Goal: Information Seeking & Learning: Learn about a topic

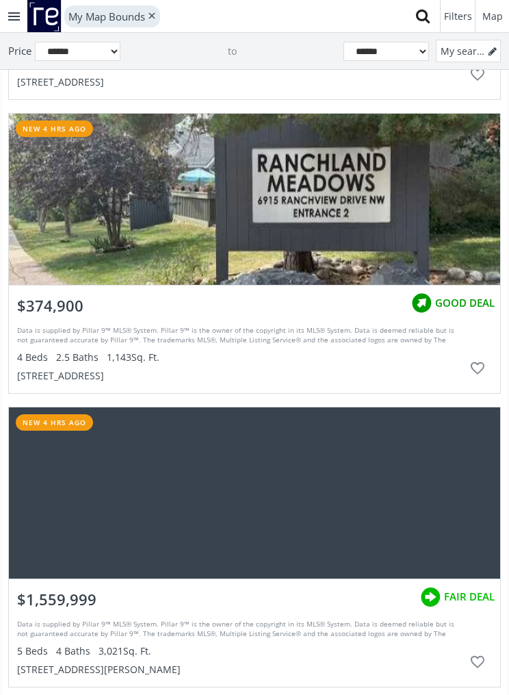
scroll to position [3780, 0]
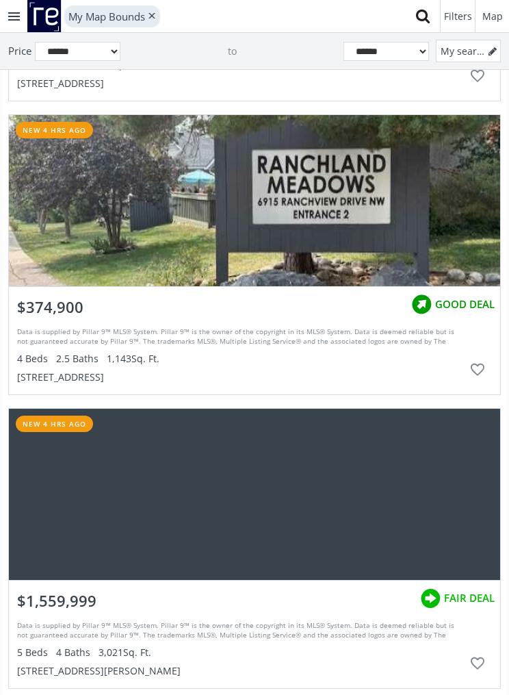
click at [403, 197] on div "grid" at bounding box center [254, 200] width 491 height 171
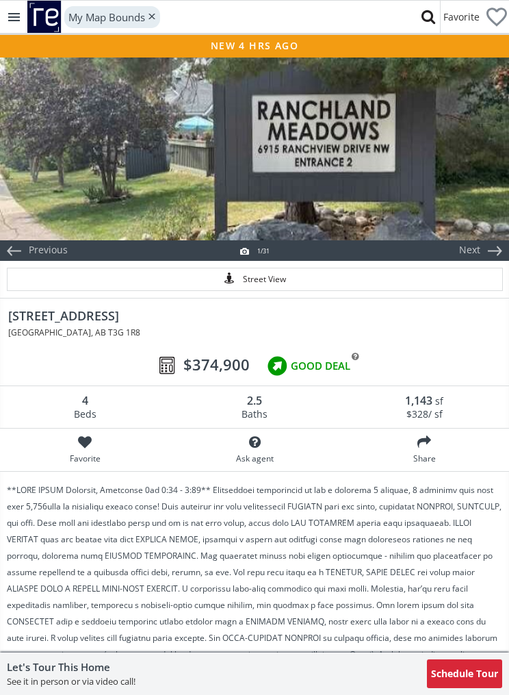
click at [422, 180] on div at bounding box center [254, 147] width 509 height 185
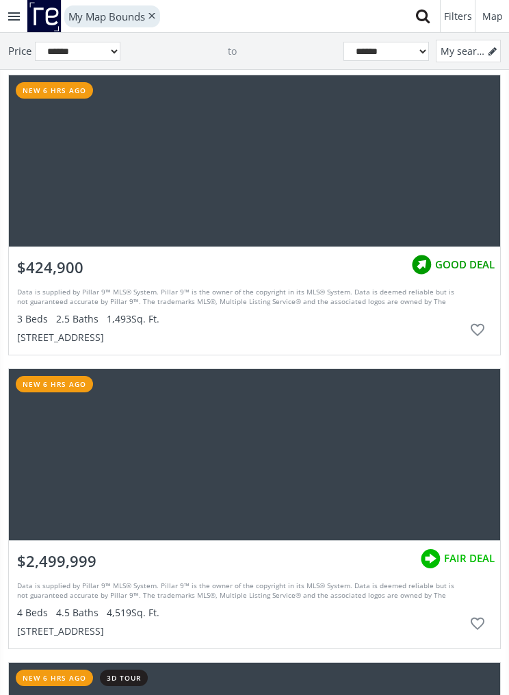
scroll to position [6011, 0]
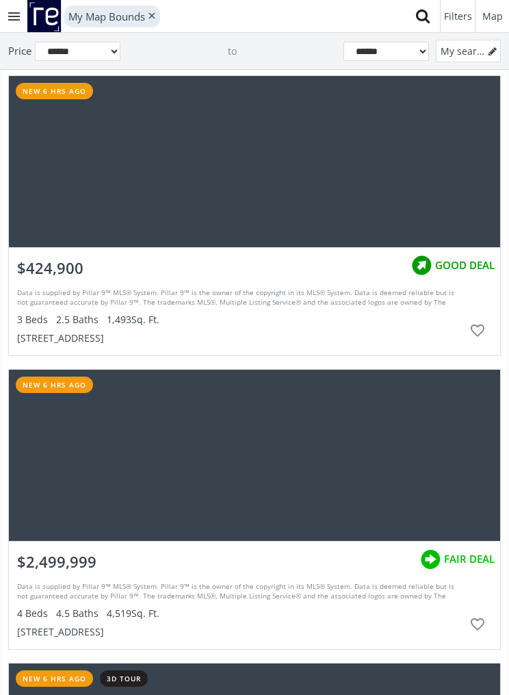
click at [418, 173] on div "grid" at bounding box center [254, 161] width 491 height 171
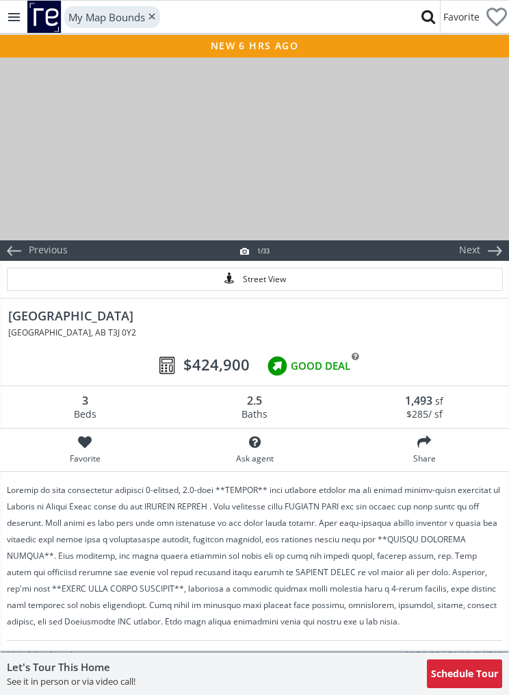
click at [419, 199] on div at bounding box center [254, 147] width 509 height 185
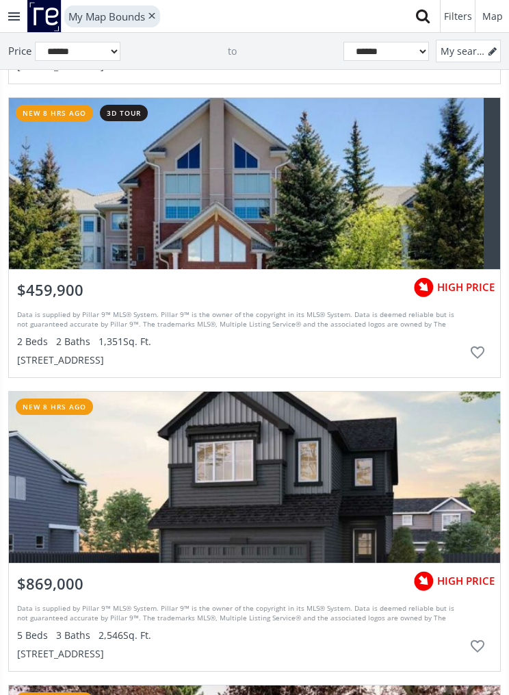
scroll to position [8550, 0]
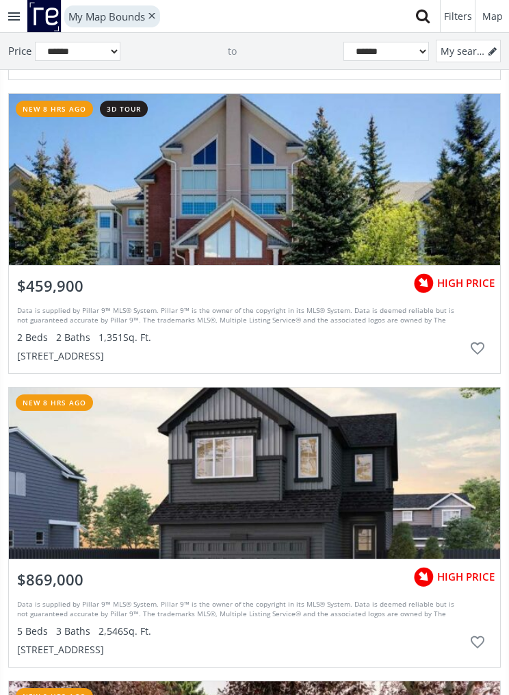
click at [235, 181] on div "grid" at bounding box center [254, 179] width 491 height 171
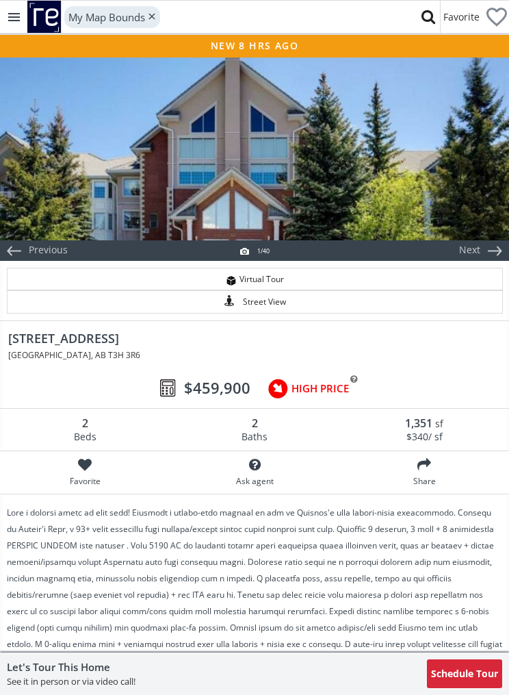
click at [381, 174] on div at bounding box center [254, 147] width 509 height 185
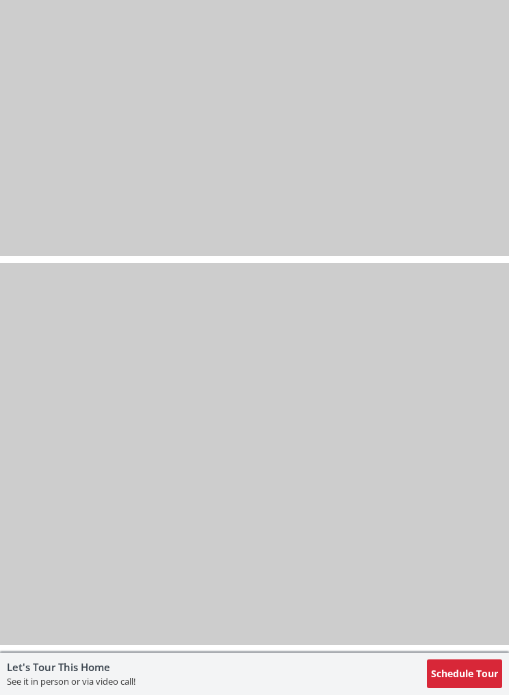
scroll to position [13463, 0]
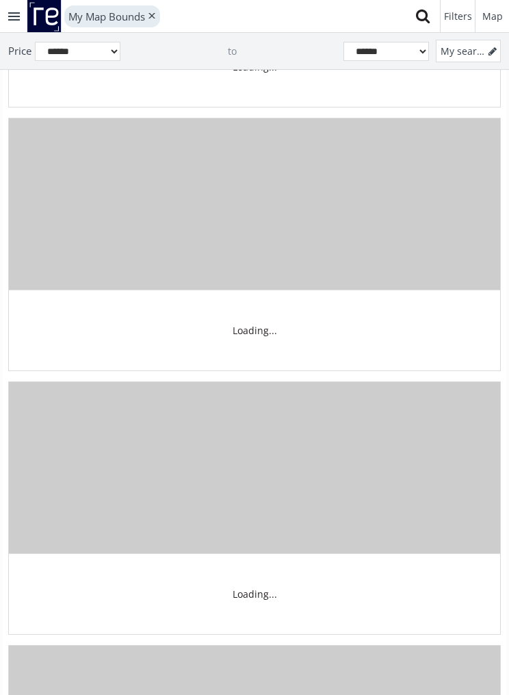
scroll to position [8550, 0]
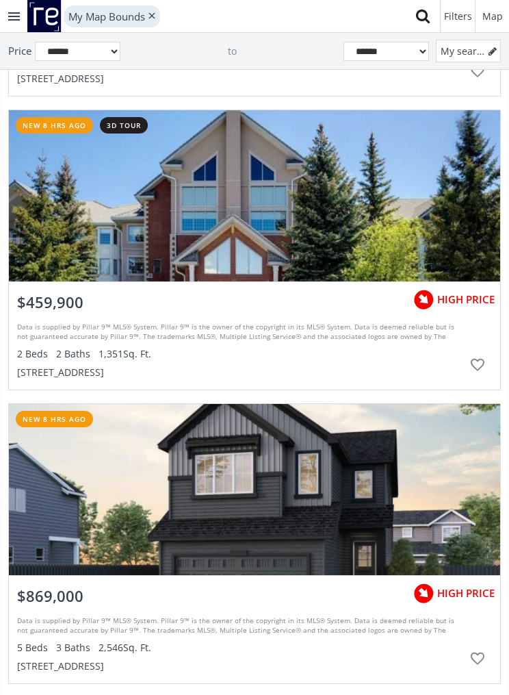
click at [75, 305] on span "$459,900" at bounding box center [50, 302] width 66 height 21
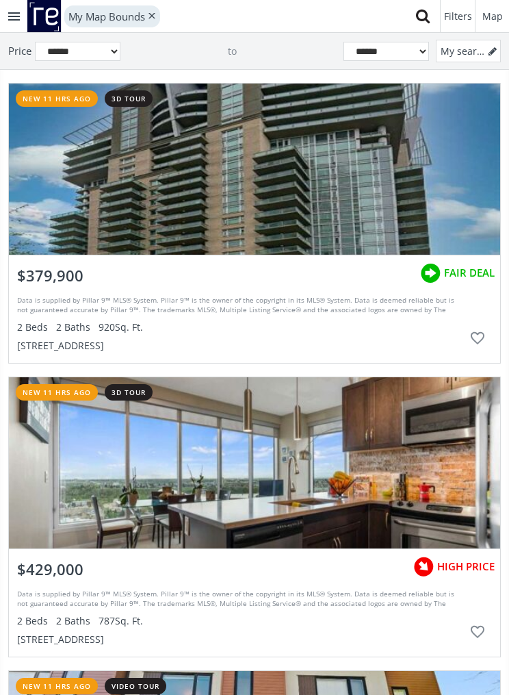
scroll to position [13823, 0]
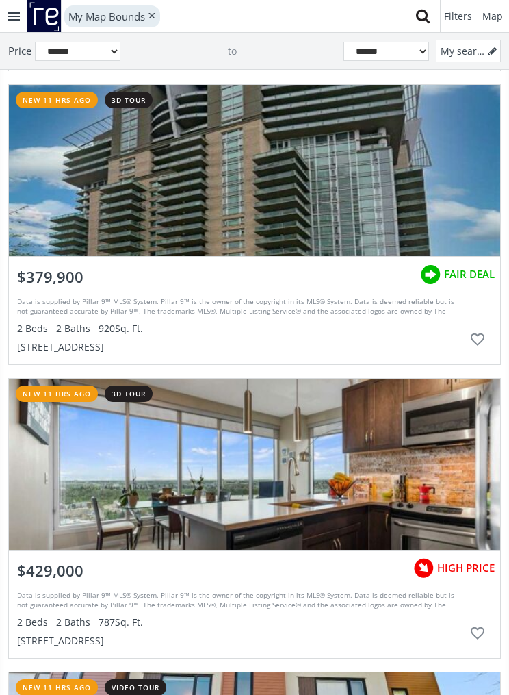
click at [402, 196] on div "grid" at bounding box center [254, 170] width 491 height 171
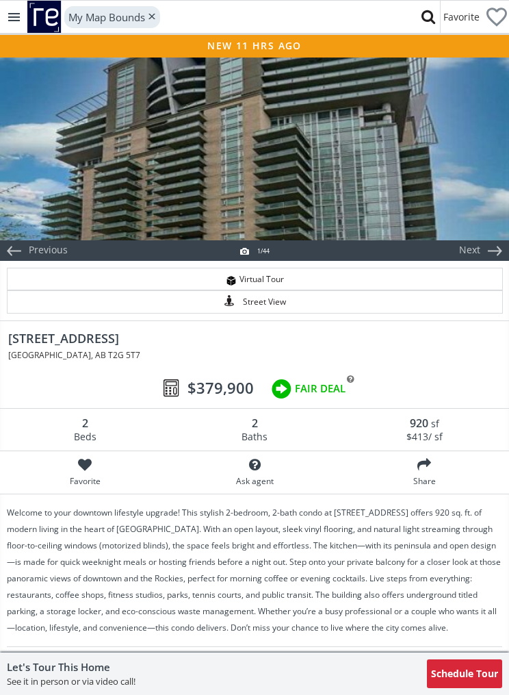
click at [415, 187] on div at bounding box center [254, 147] width 509 height 185
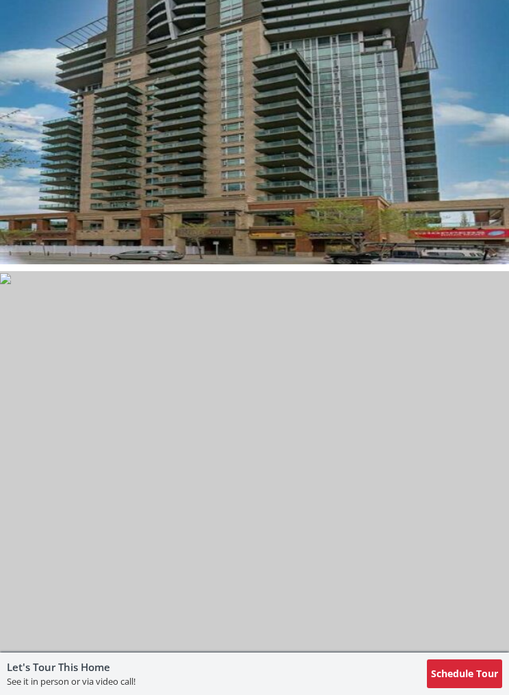
scroll to position [188, 0]
click at [409, 206] on img at bounding box center [254, 74] width 509 height 382
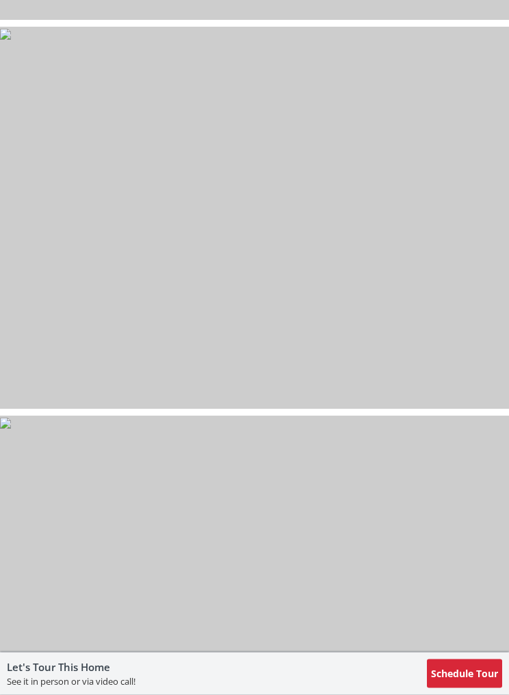
scroll to position [16372, 0]
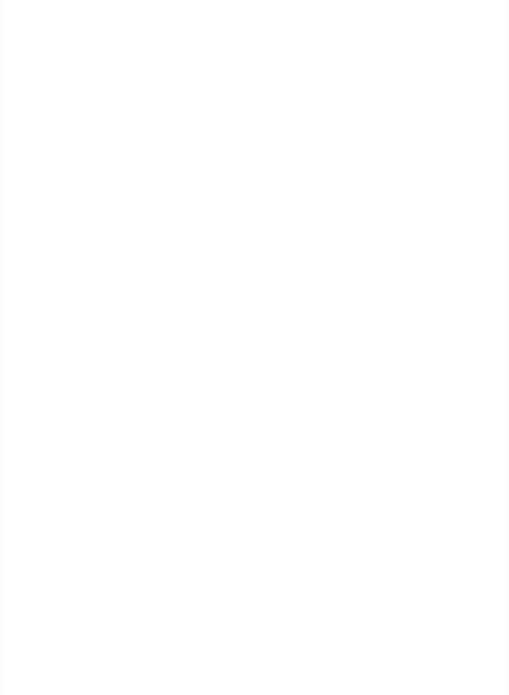
scroll to position [13823, 0]
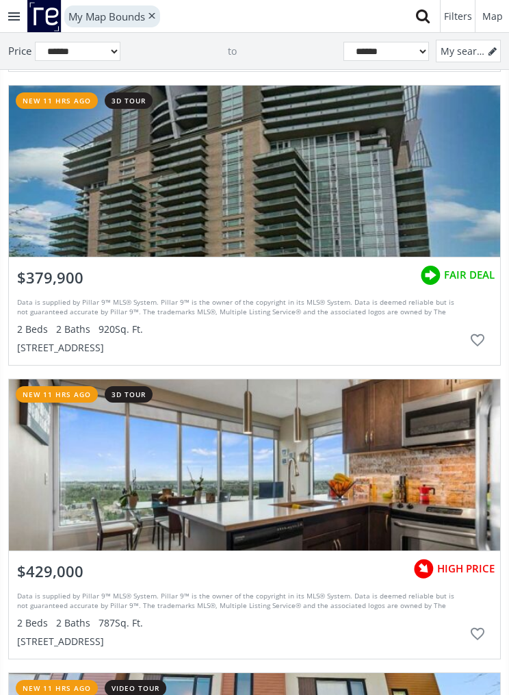
click at [149, 337] on div "Data is supplied by Pillar 9™ MLS® System. Pillar 9™ is the owner of the copyri…" at bounding box center [240, 324] width 446 height 62
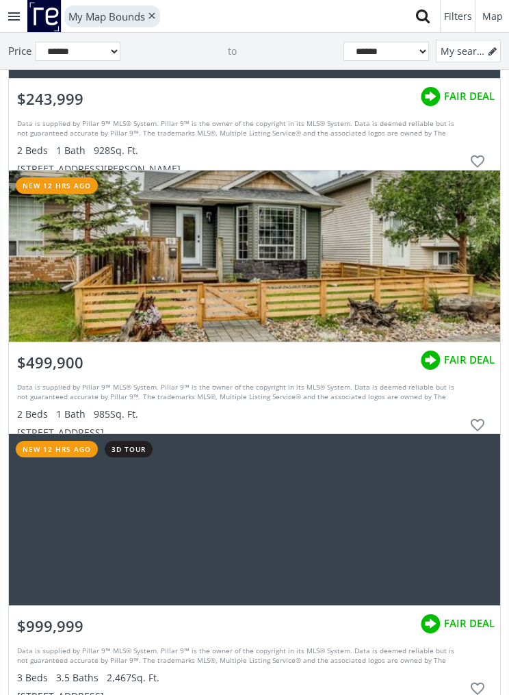
scroll to position [17926, 0]
click at [352, 266] on div "grid" at bounding box center [254, 256] width 491 height 171
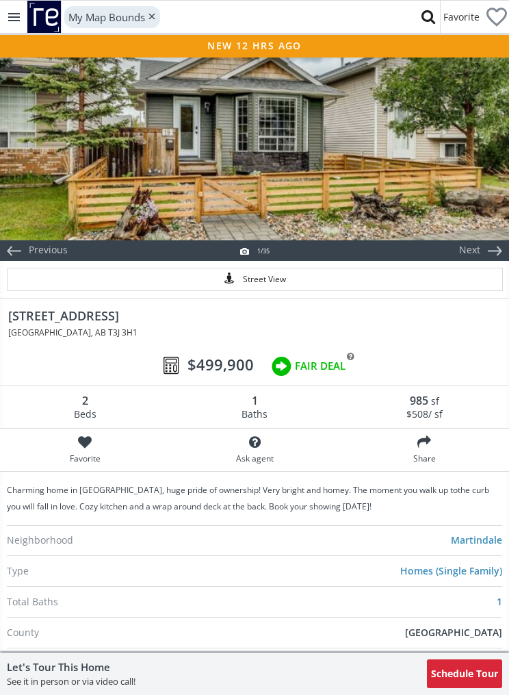
click at [382, 201] on div at bounding box center [254, 147] width 509 height 185
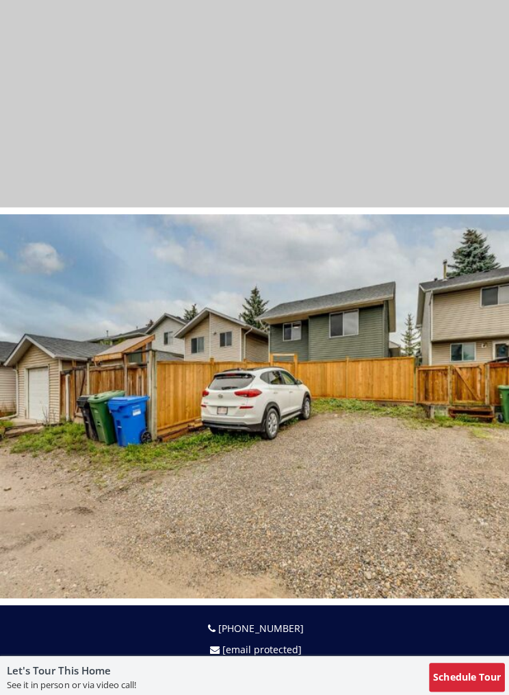
scroll to position [13076, 0]
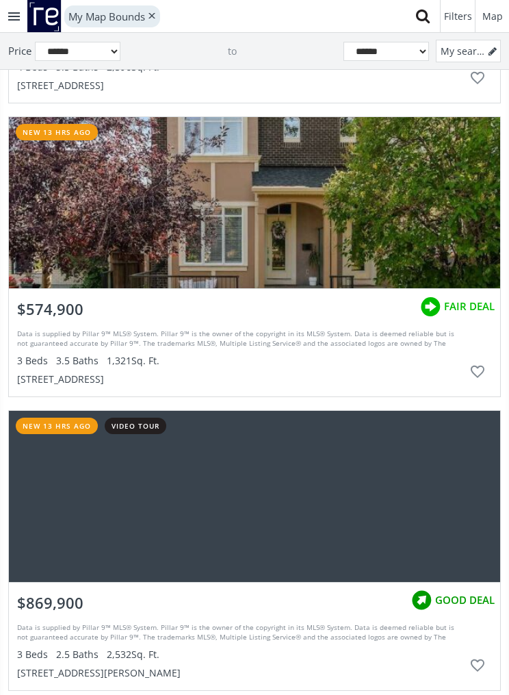
scroll to position [19581, 0]
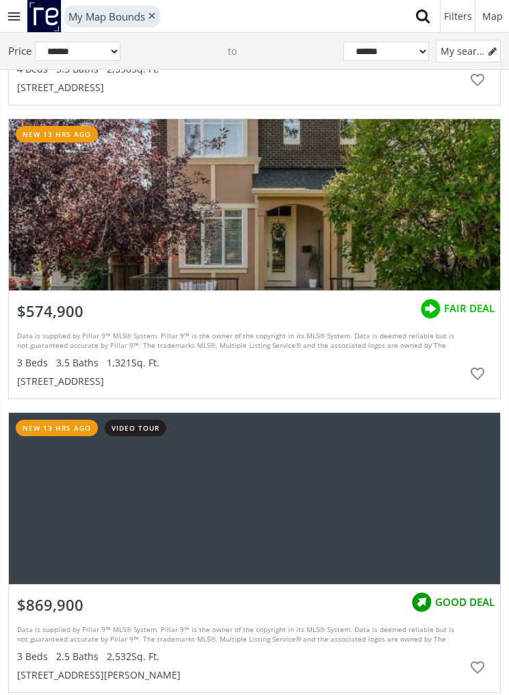
click at [392, 251] on div "grid" at bounding box center [254, 204] width 491 height 171
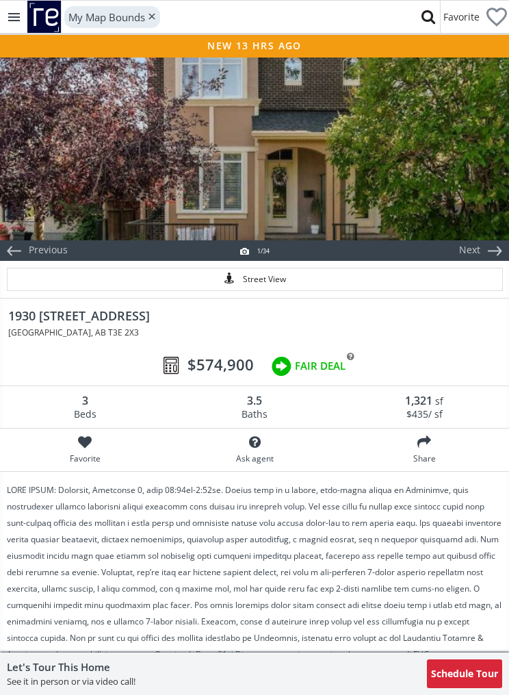
click at [423, 224] on div at bounding box center [254, 147] width 509 height 185
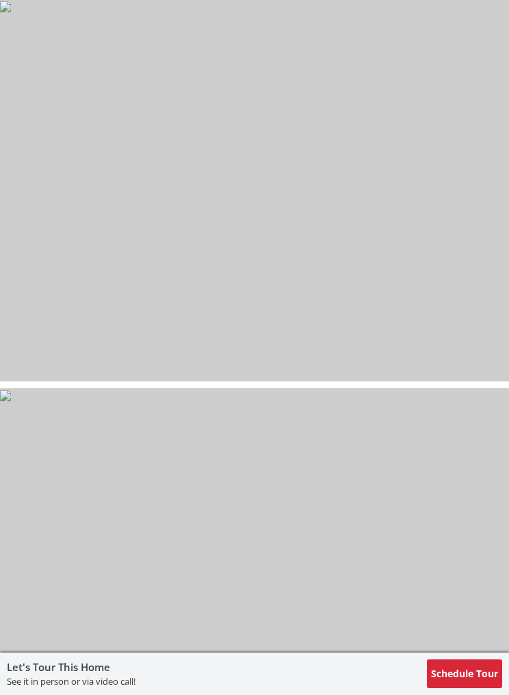
scroll to position [8235, 0]
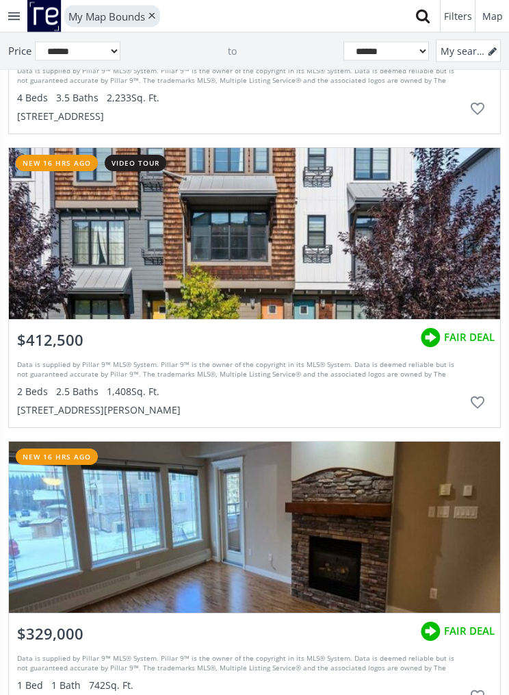
scroll to position [22963, 0]
click at [415, 272] on div "grid" at bounding box center [254, 233] width 491 height 171
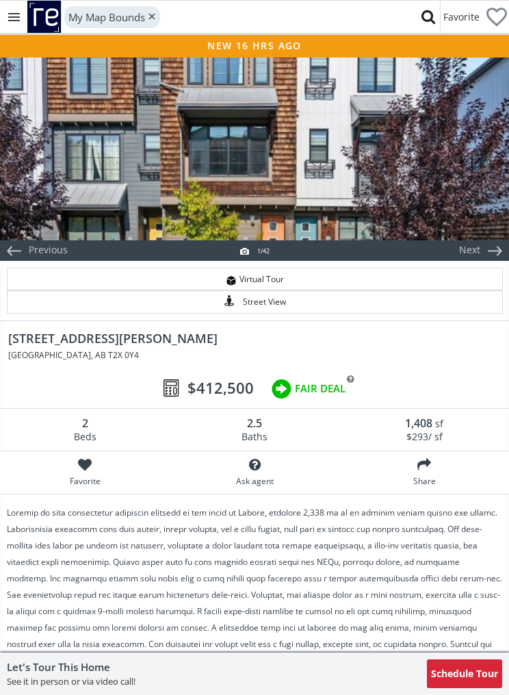
click at [347, 118] on div at bounding box center [254, 147] width 509 height 185
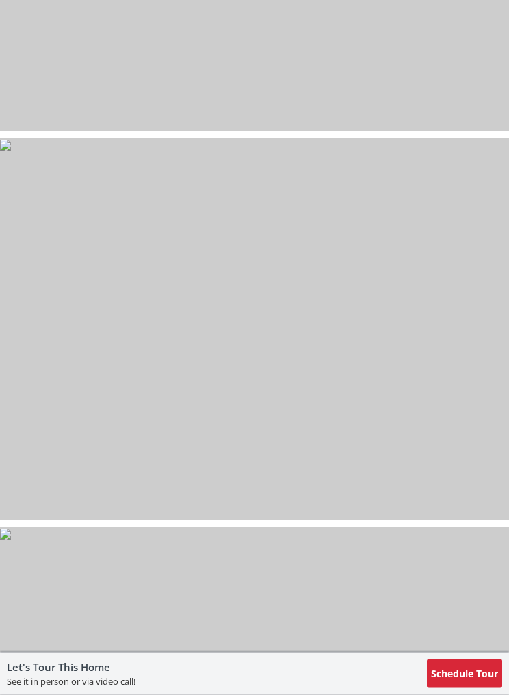
scroll to position [7320, 0]
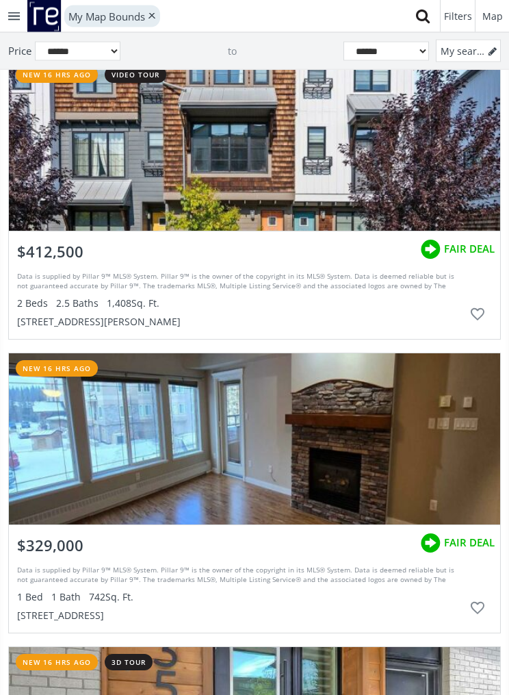
scroll to position [23028, 0]
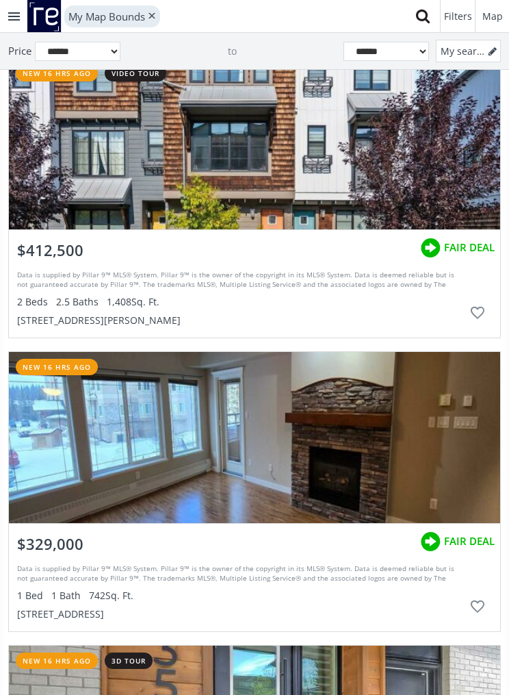
click at [129, 321] on div "[STREET_ADDRESS][PERSON_NAME]" at bounding box center [240, 321] width 446 height 14
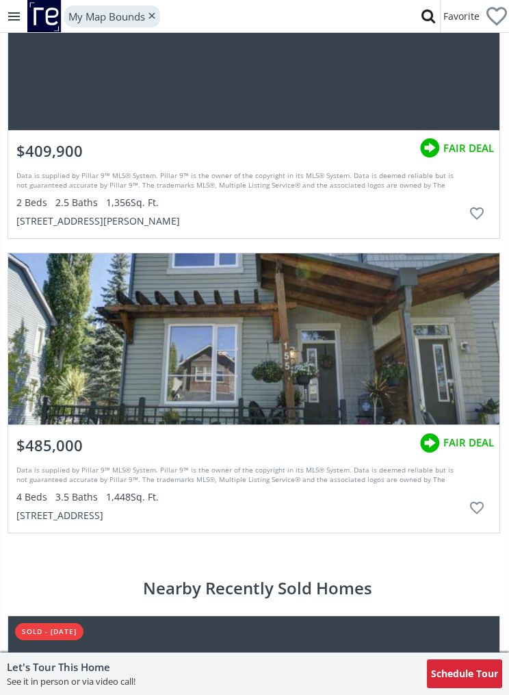
scroll to position [3351, 1]
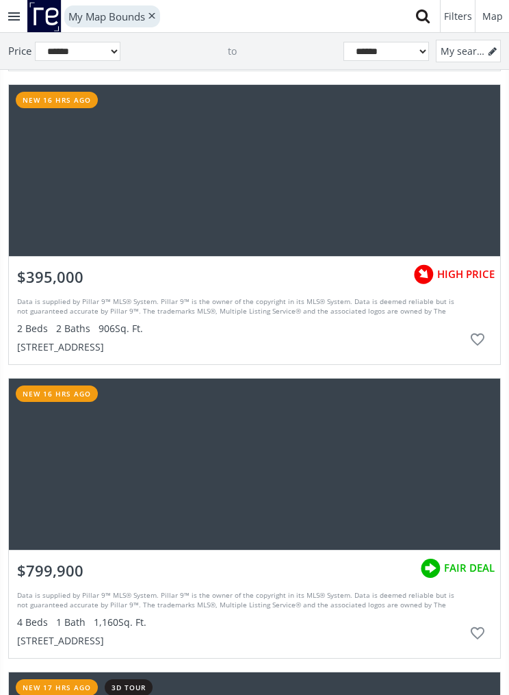
scroll to position [24019, 0]
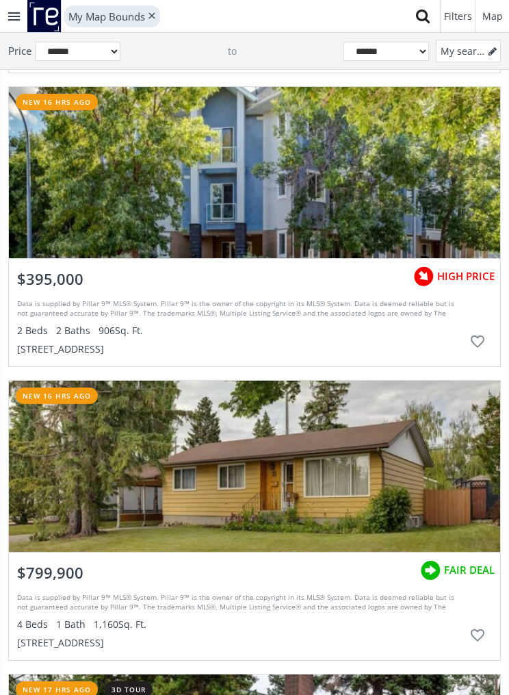
click at [322, 206] on div "grid" at bounding box center [254, 172] width 491 height 171
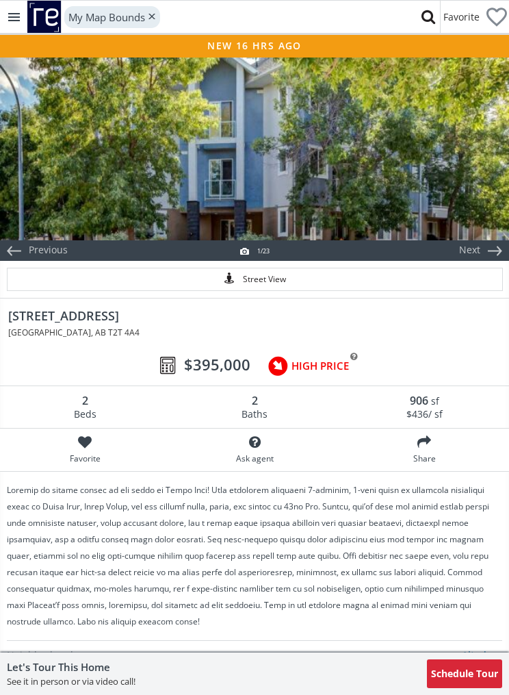
click at [421, 153] on div at bounding box center [254, 147] width 509 height 185
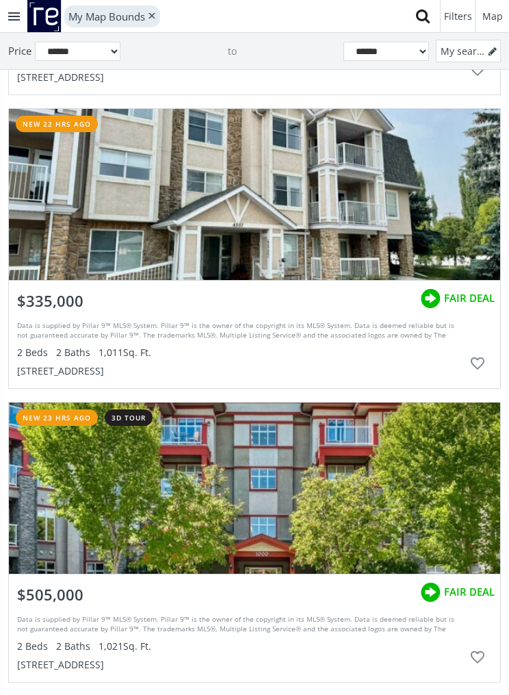
scroll to position [26911, 0]
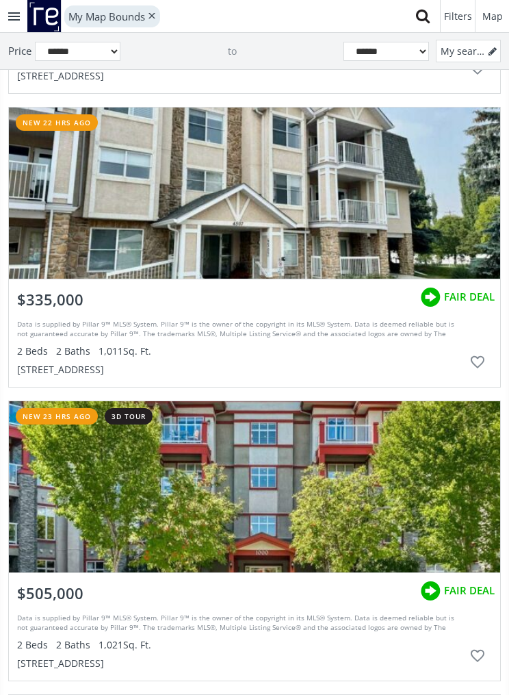
click at [350, 196] on div "grid" at bounding box center [254, 192] width 491 height 171
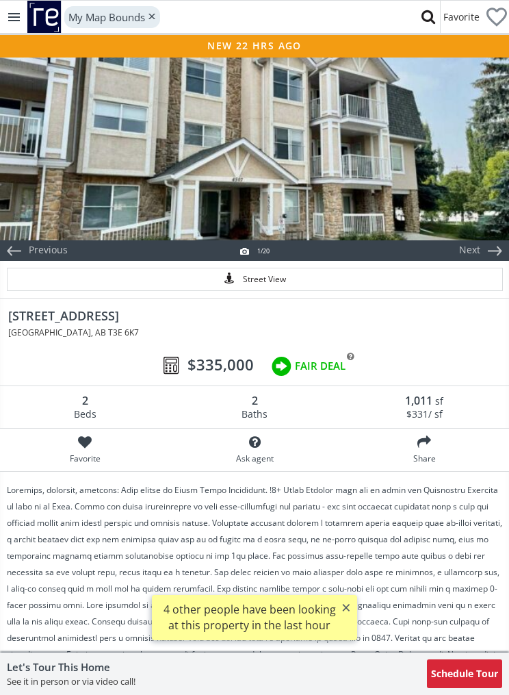
click at [396, 164] on div at bounding box center [254, 147] width 509 height 185
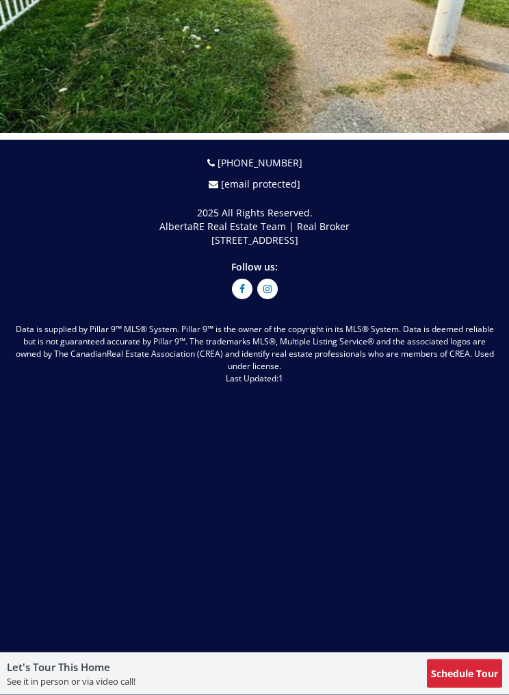
scroll to position [7713, 0]
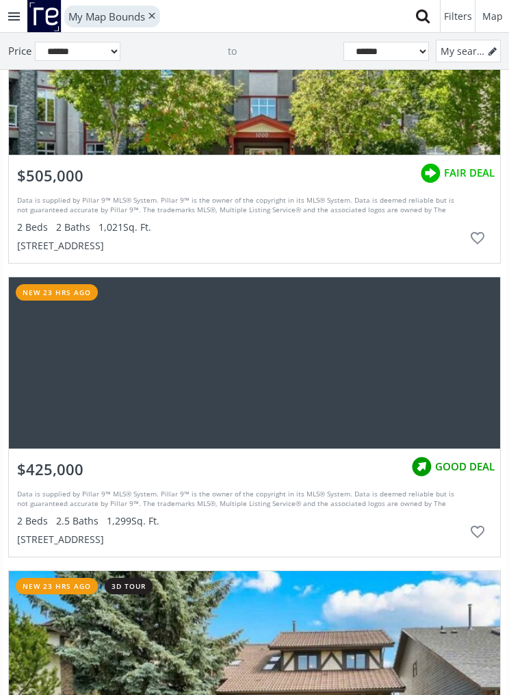
scroll to position [27139, 0]
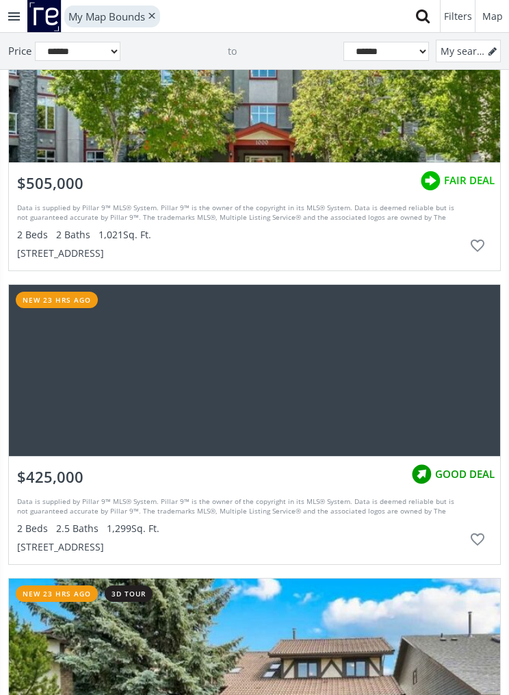
click at [426, 366] on div "grid" at bounding box center [254, 370] width 491 height 171
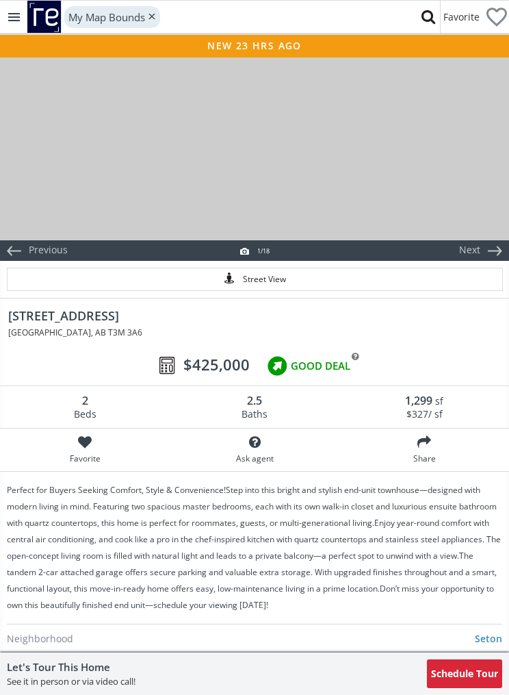
click at [468, 200] on div at bounding box center [254, 147] width 509 height 185
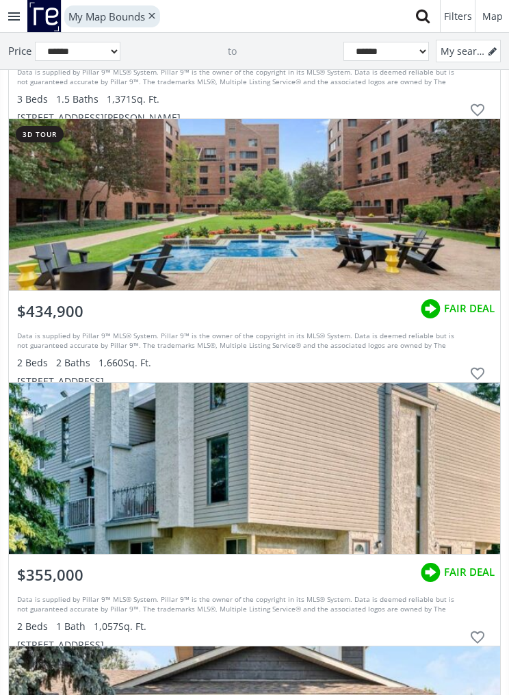
scroll to position [33112, 0]
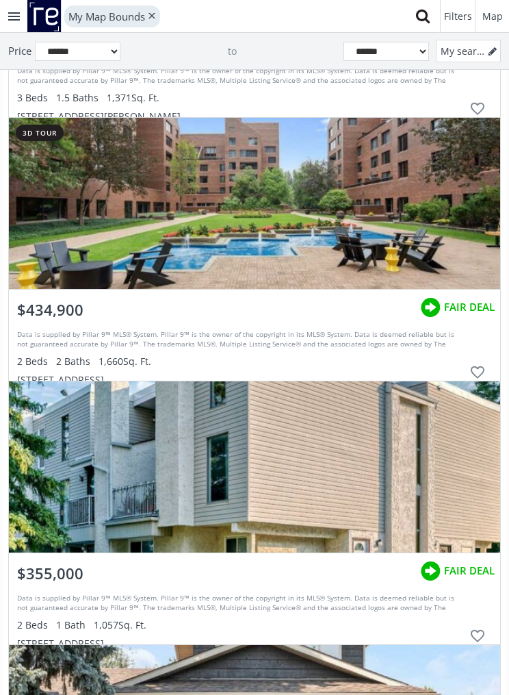
click at [413, 225] on div "grid" at bounding box center [254, 203] width 491 height 171
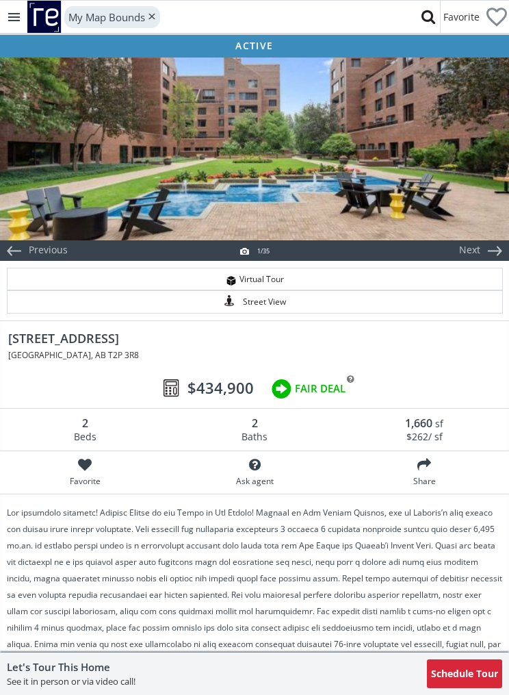
click at [452, 196] on div at bounding box center [254, 147] width 509 height 185
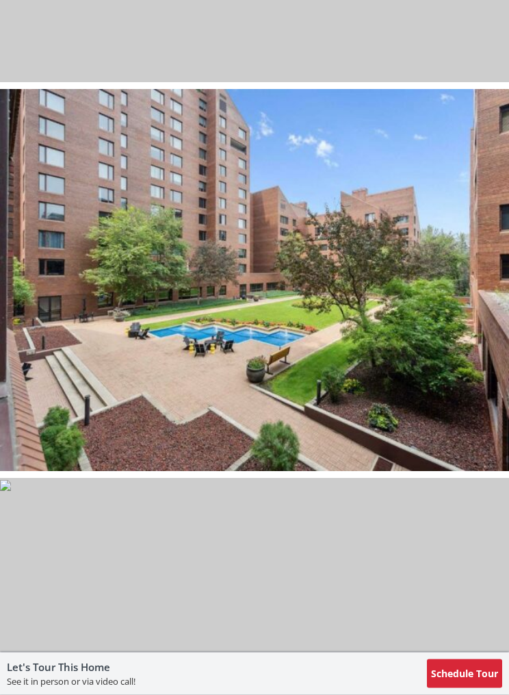
scroll to position [12422, 0]
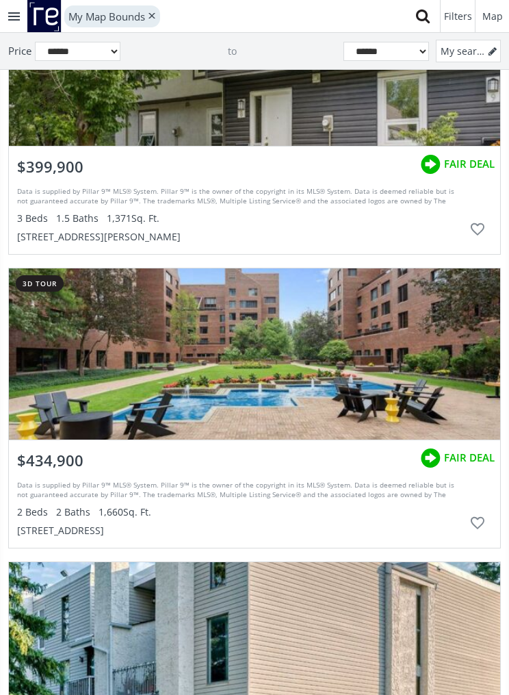
scroll to position [33282, 0]
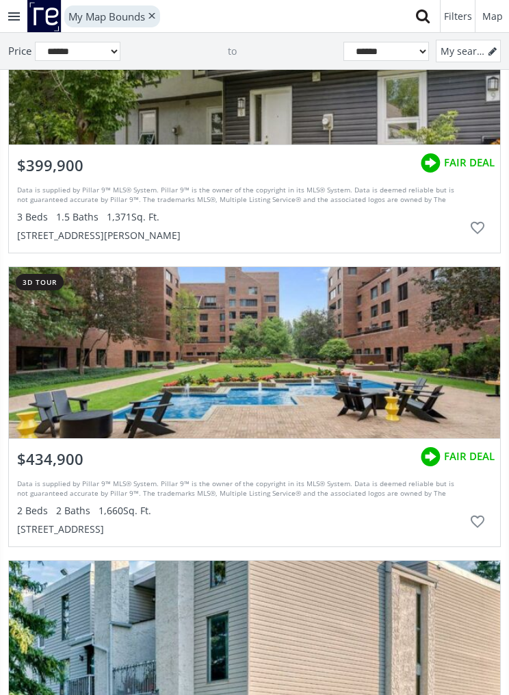
click at [117, 501] on div "Data is supplied by Pillar 9™ MLS® System. Pillar 9™ is the owner of the copyri…" at bounding box center [240, 505] width 446 height 62
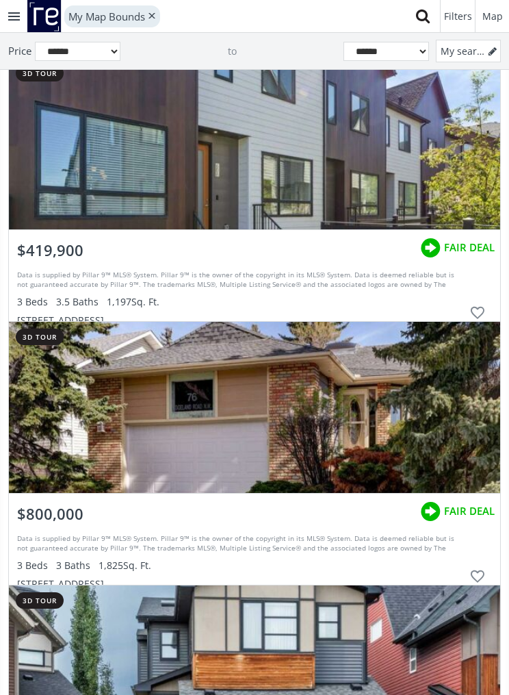
scroll to position [37483, 0]
click at [245, 202] on div "grid" at bounding box center [254, 144] width 491 height 171
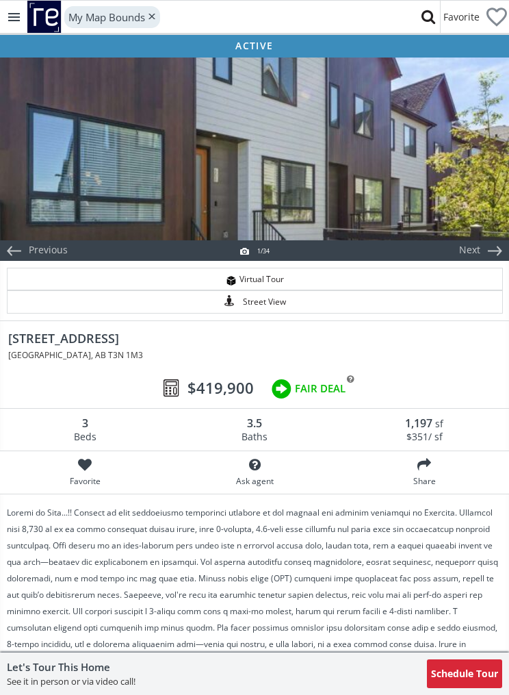
click at [329, 179] on div at bounding box center [254, 147] width 509 height 185
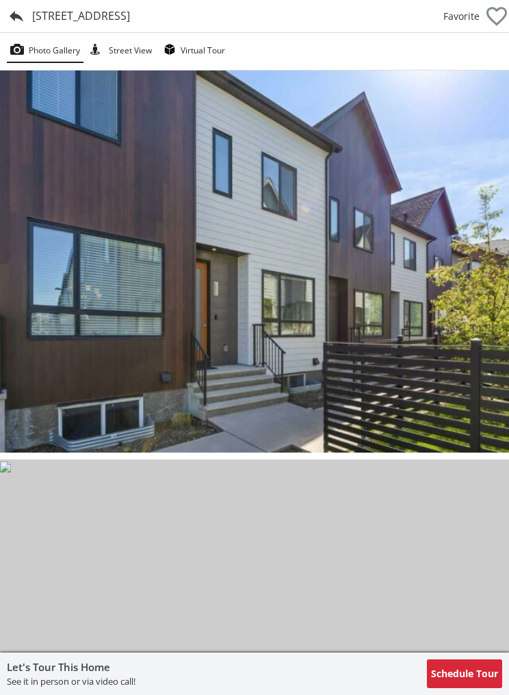
click at [130, 12] on div "[STREET_ADDRESS]" at bounding box center [81, 16] width 98 height 16
copy div "[STREET_ADDRESS]"
click at [375, 213] on img at bounding box center [254, 262] width 509 height 382
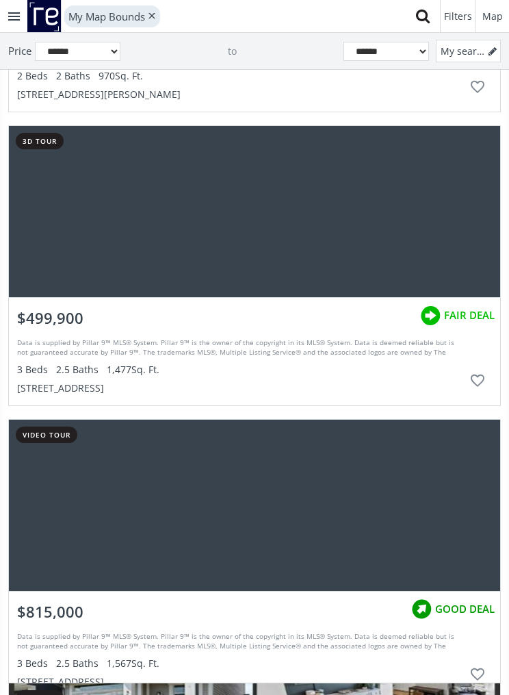
scroll to position [40661, 0]
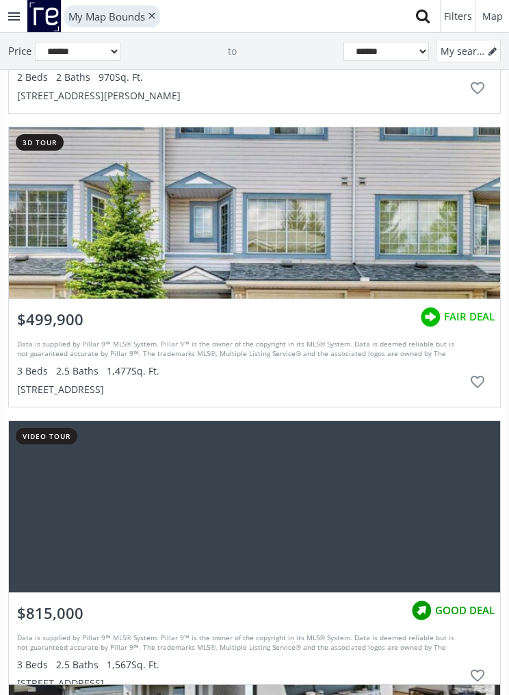
click at [294, 220] on div "grid" at bounding box center [254, 212] width 491 height 171
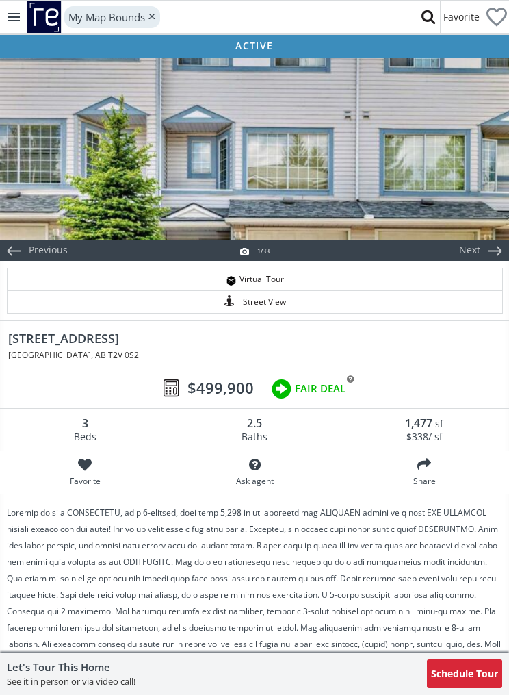
click at [384, 180] on div at bounding box center [254, 147] width 509 height 185
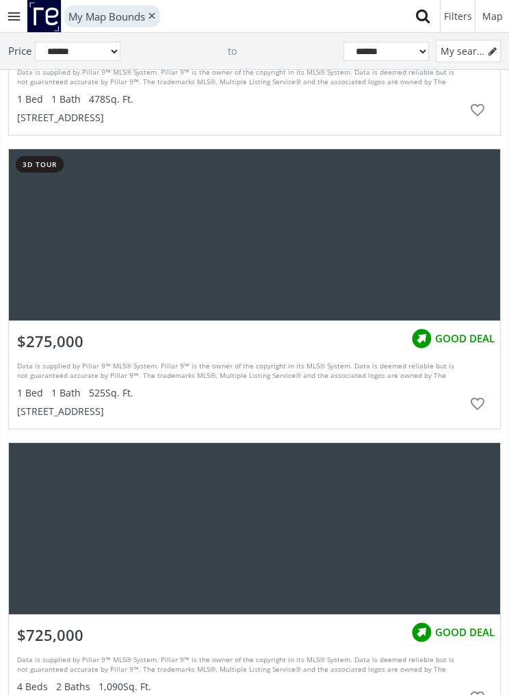
scroll to position [41821, 0]
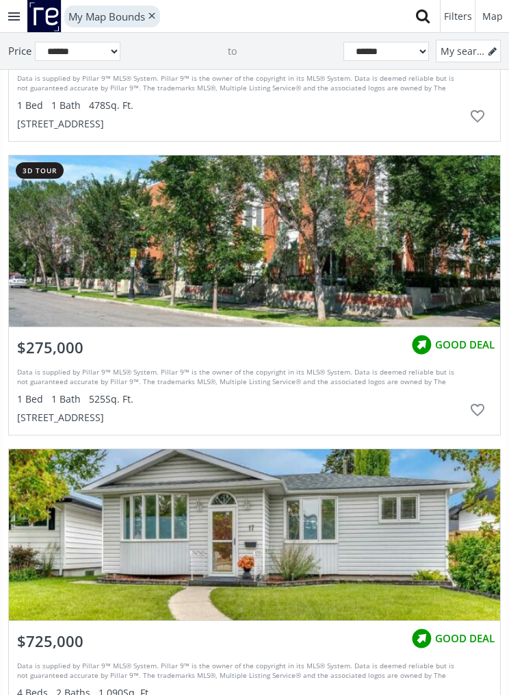
click at [350, 233] on div "grid" at bounding box center [254, 240] width 491 height 171
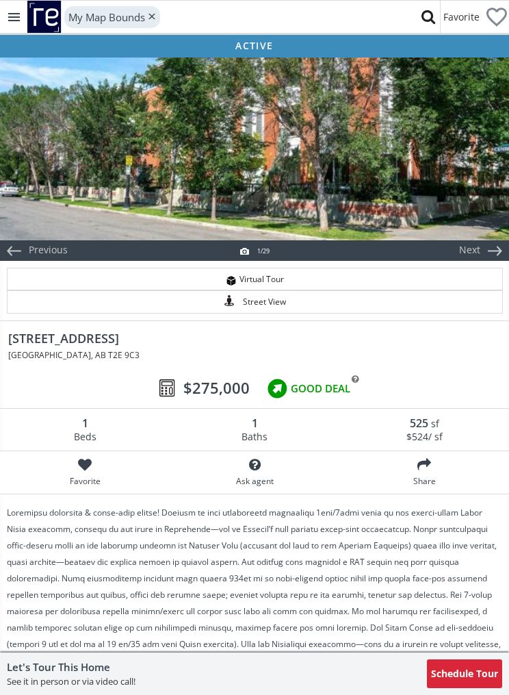
click at [425, 173] on div at bounding box center [254, 147] width 509 height 185
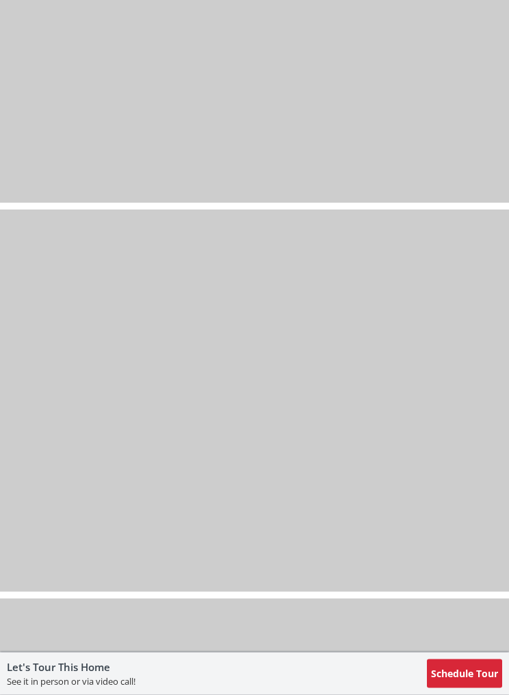
scroll to position [6763, 0]
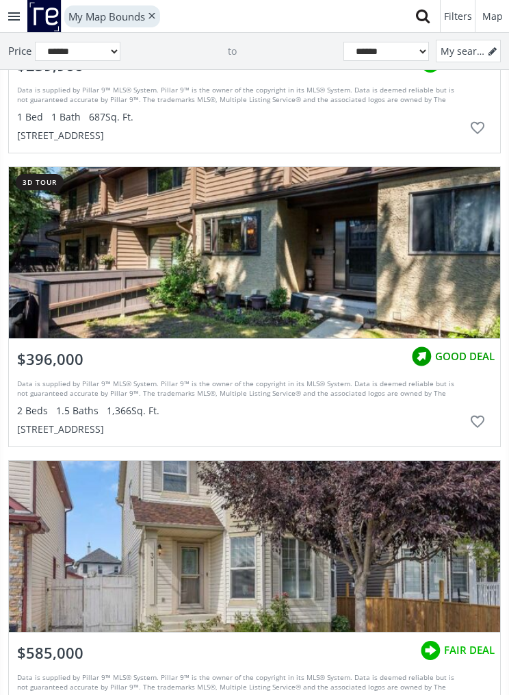
scroll to position [43210, 0]
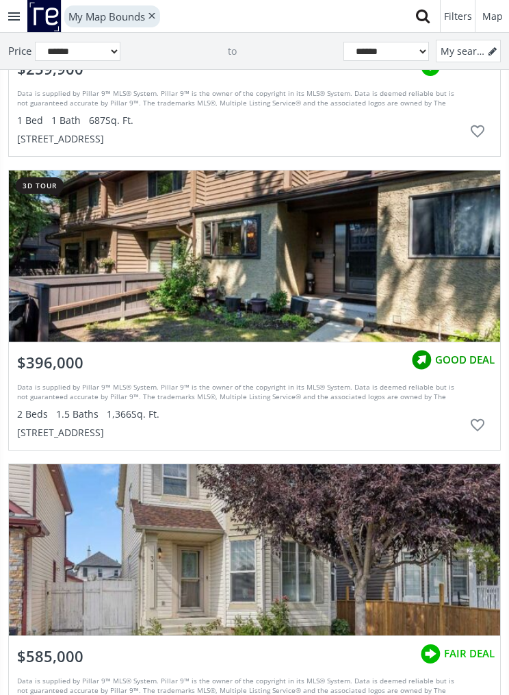
click at [407, 268] on div "grid" at bounding box center [254, 255] width 491 height 171
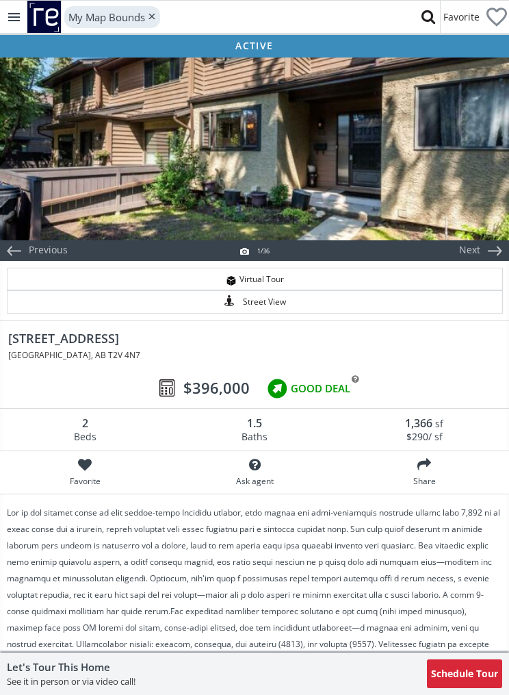
click at [421, 172] on div at bounding box center [254, 147] width 509 height 185
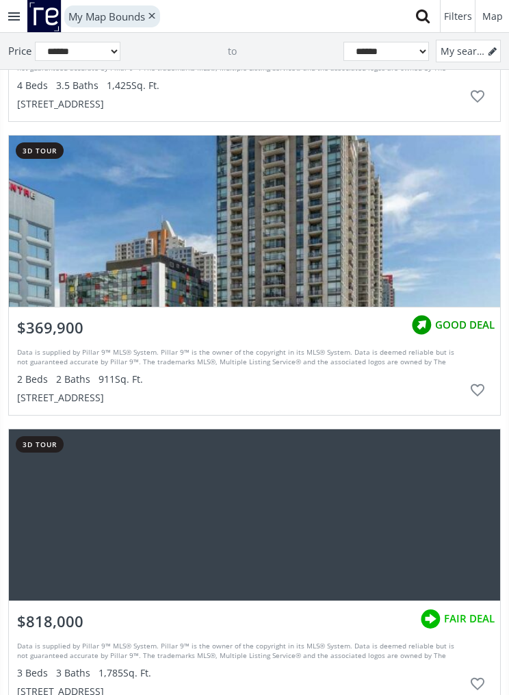
scroll to position [43531, 0]
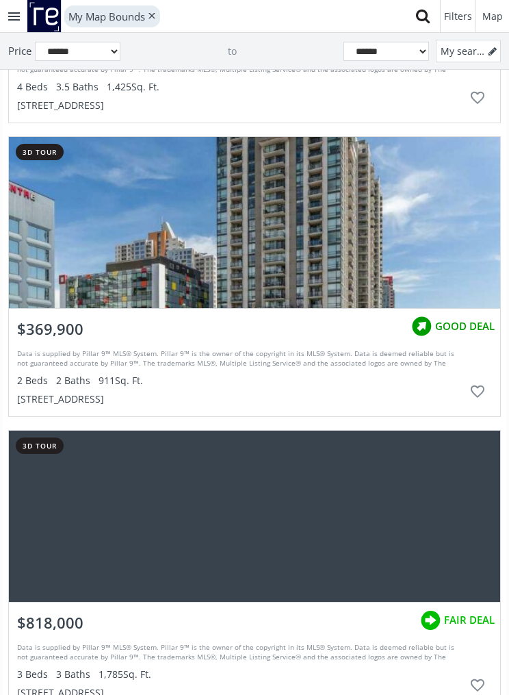
click at [335, 229] on div "grid" at bounding box center [254, 222] width 491 height 171
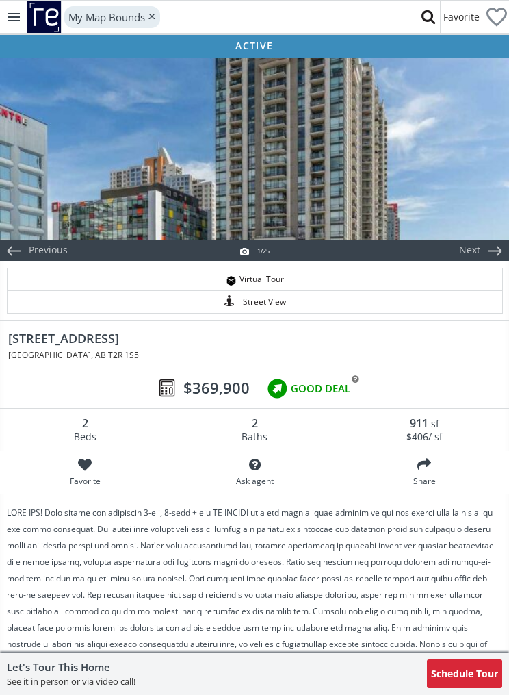
click at [395, 179] on div at bounding box center [254, 147] width 509 height 185
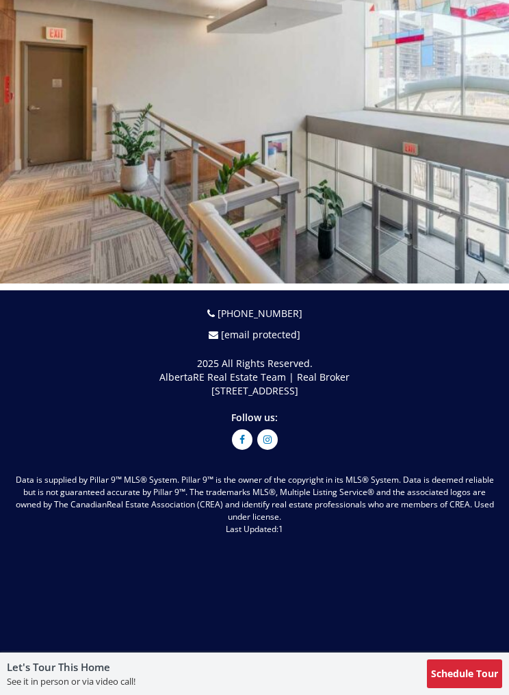
scroll to position [9463, 0]
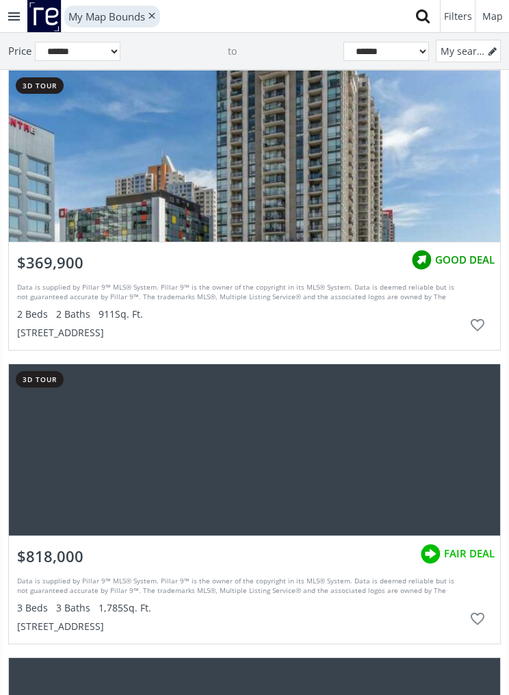
scroll to position [43602, 0]
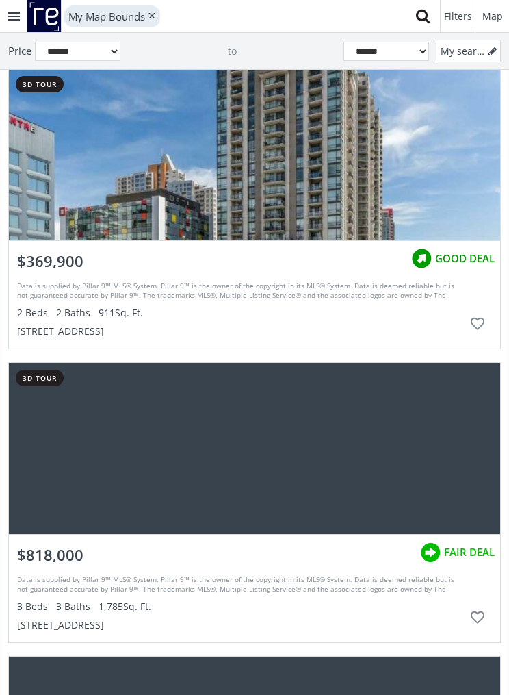
click at [151, 329] on div "[STREET_ADDRESS]" at bounding box center [240, 332] width 446 height 14
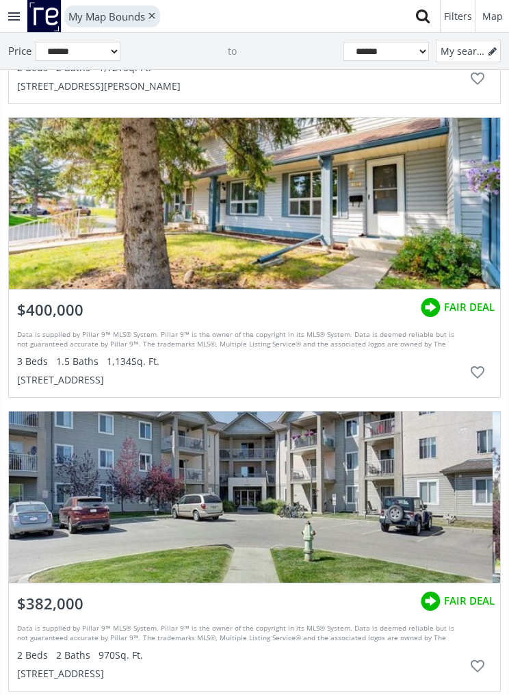
scroll to position [45581, 0]
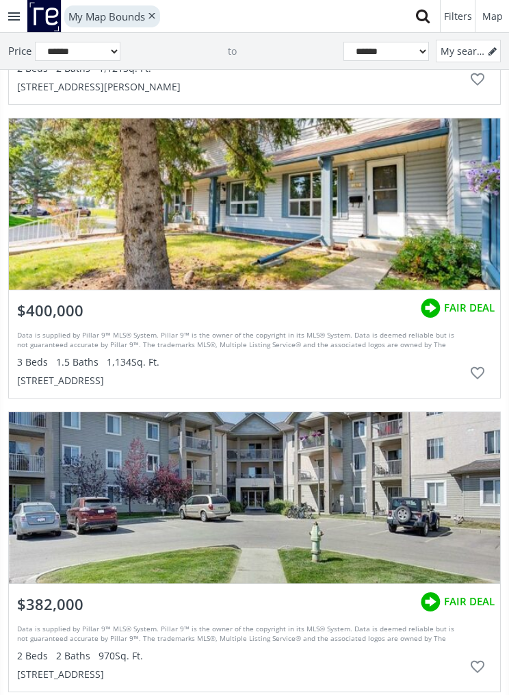
click at [359, 223] on div "grid" at bounding box center [254, 203] width 491 height 171
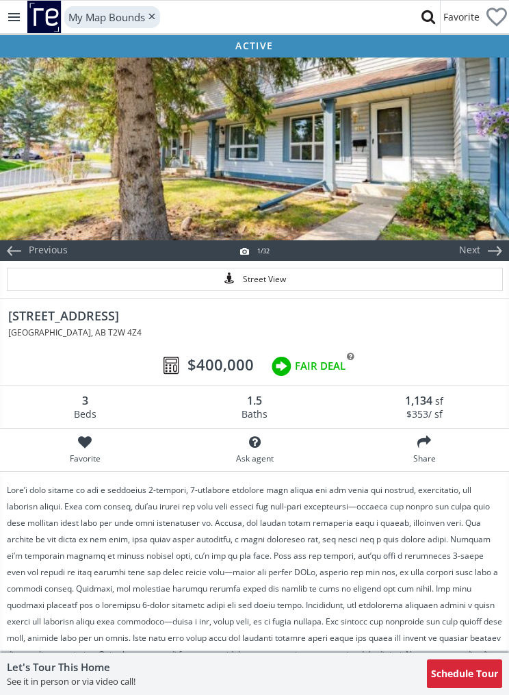
click at [409, 169] on div at bounding box center [254, 147] width 509 height 185
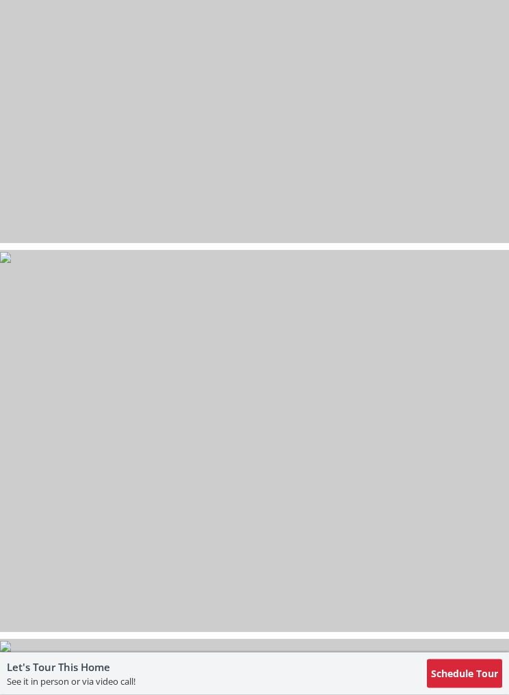
scroll to position [10322, 0]
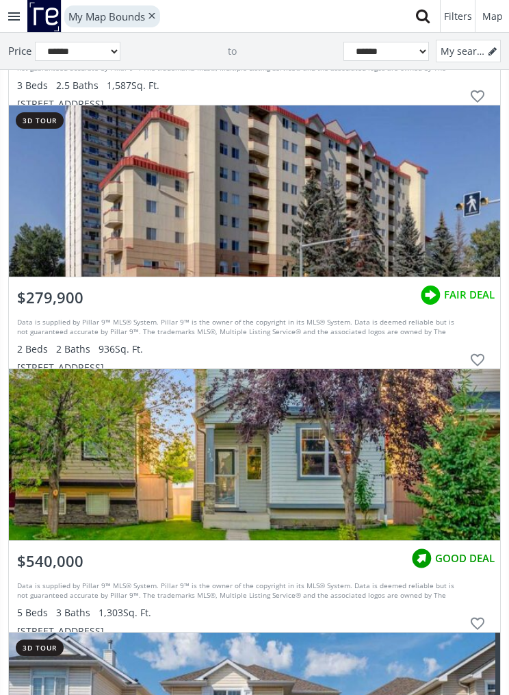
scroll to position [50156, 0]
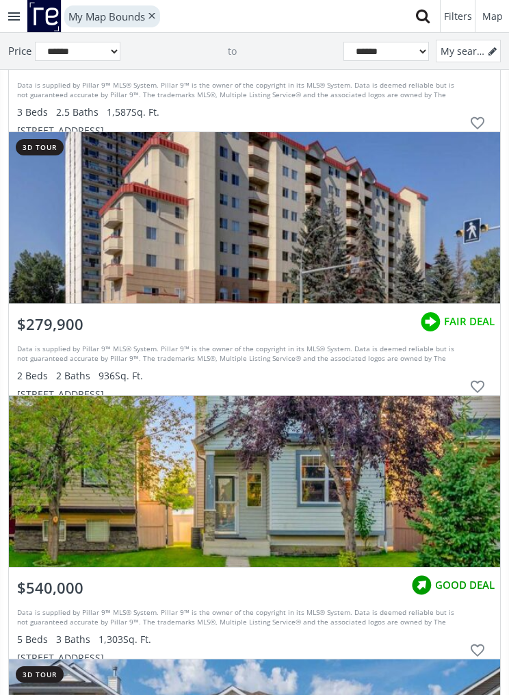
click at [333, 237] on div "grid" at bounding box center [254, 217] width 491 height 171
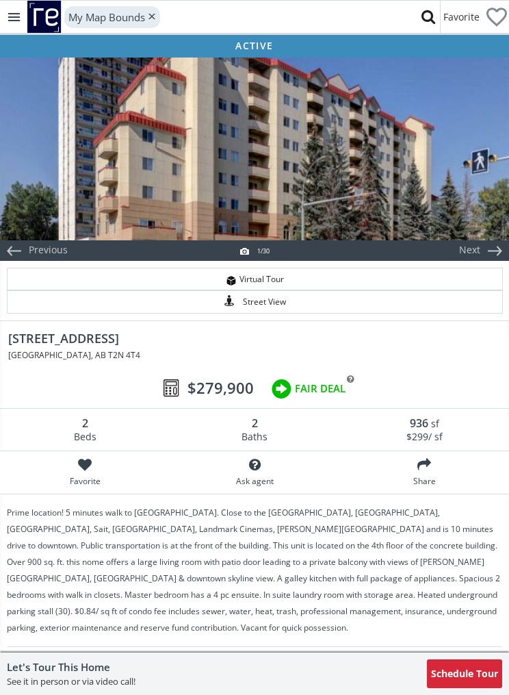
click at [380, 203] on div at bounding box center [254, 147] width 509 height 185
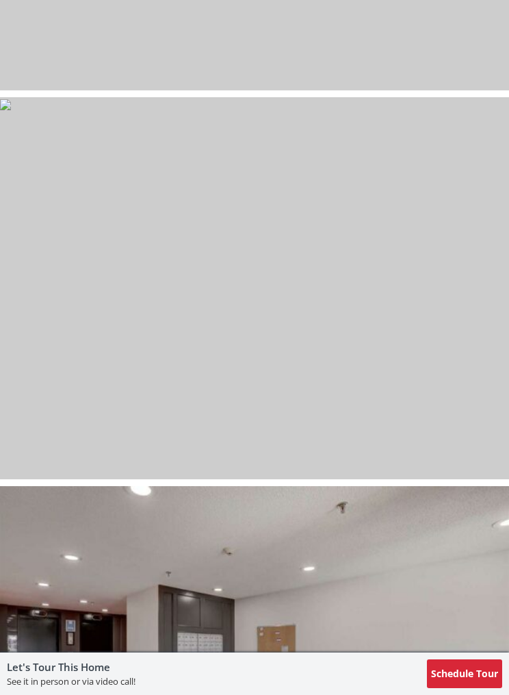
scroll to position [1160, 0]
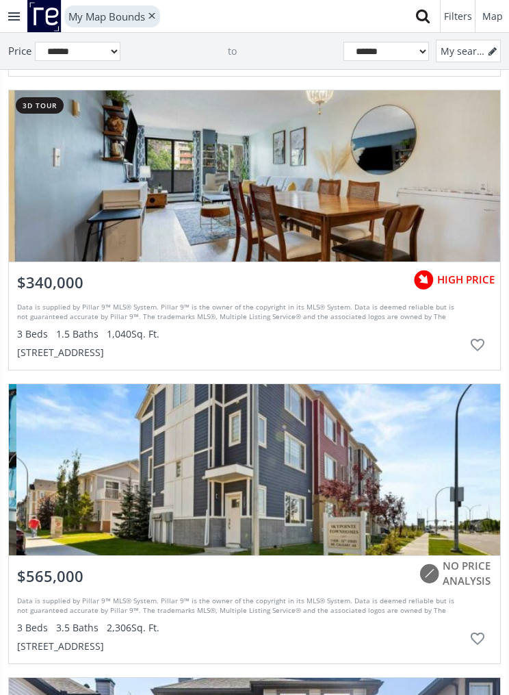
scroll to position [53085, 0]
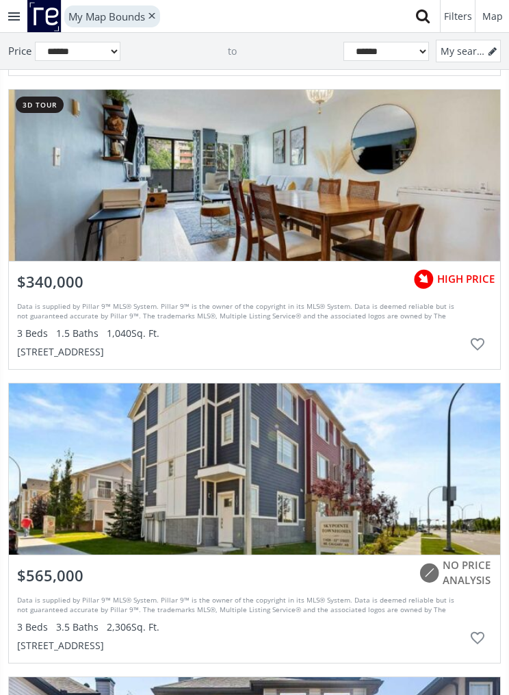
click at [341, 199] on div "grid" at bounding box center [254, 175] width 491 height 171
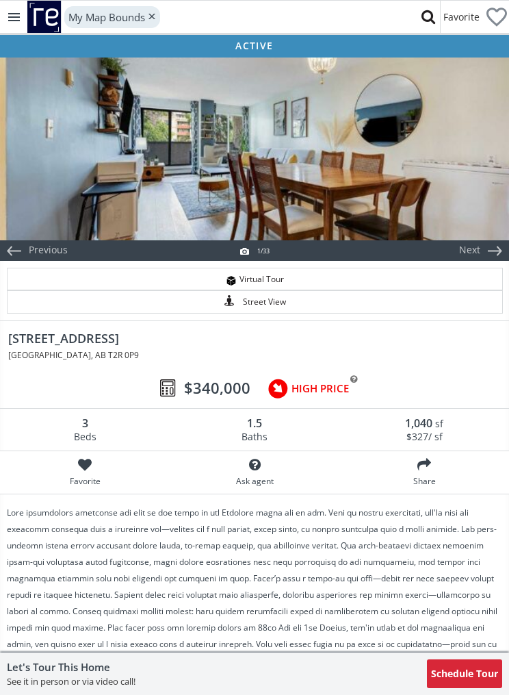
click at [406, 192] on div at bounding box center [254, 147] width 509 height 185
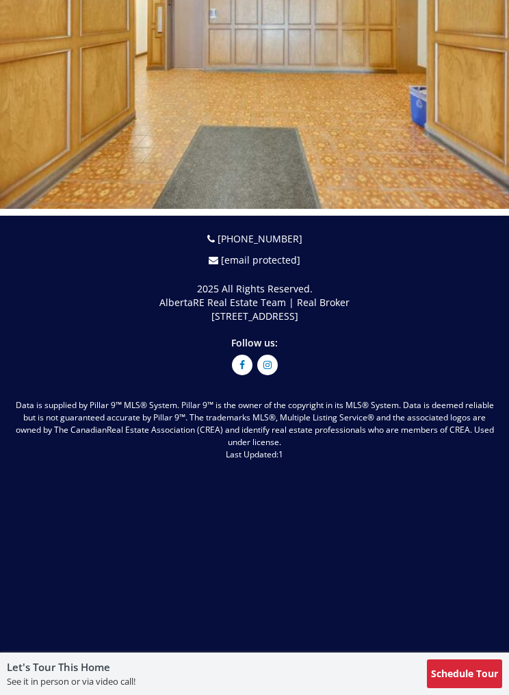
scroll to position [12767, 0]
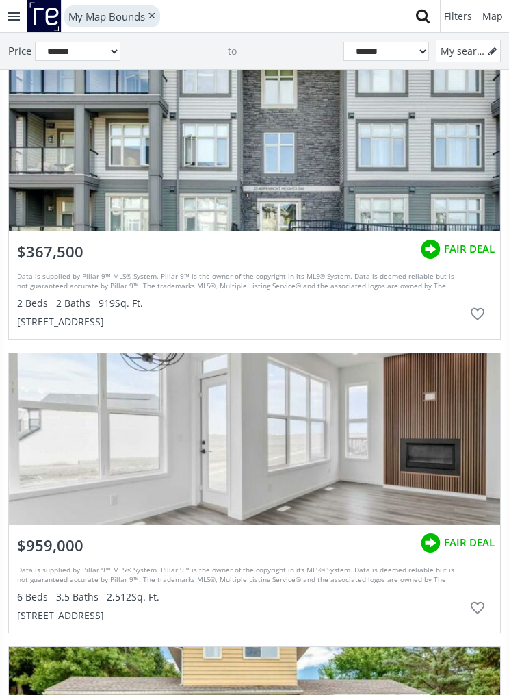
scroll to position [54673, 0]
click at [385, 125] on div "grid" at bounding box center [254, 145] width 491 height 171
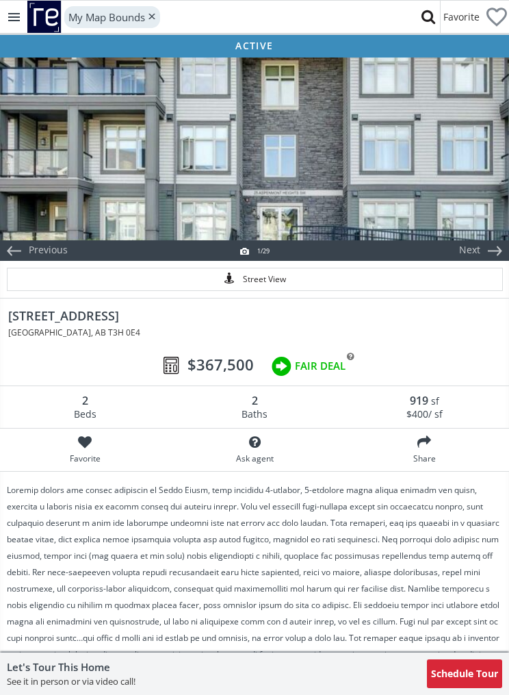
click at [449, 172] on div at bounding box center [254, 147] width 509 height 185
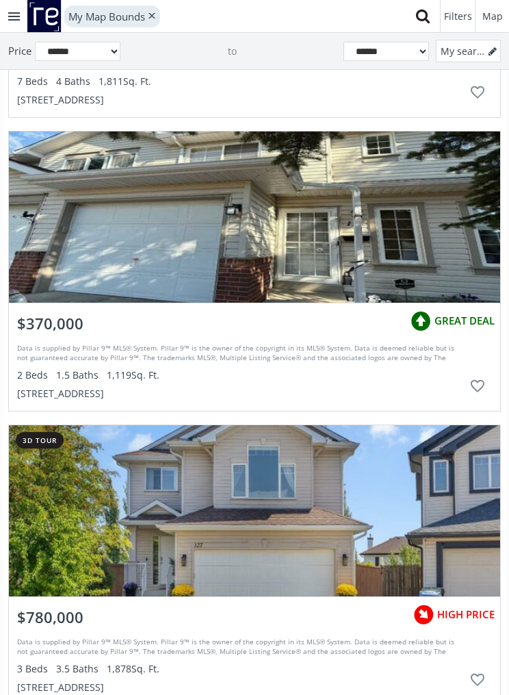
scroll to position [55599, 0]
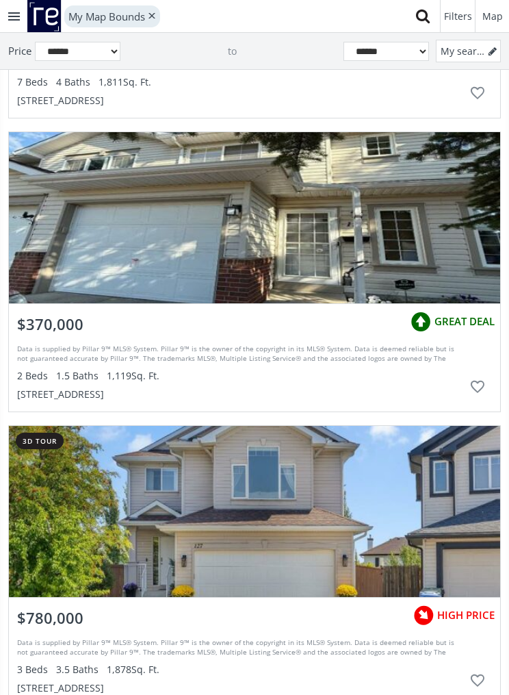
click at [378, 257] on div "grid" at bounding box center [254, 217] width 491 height 171
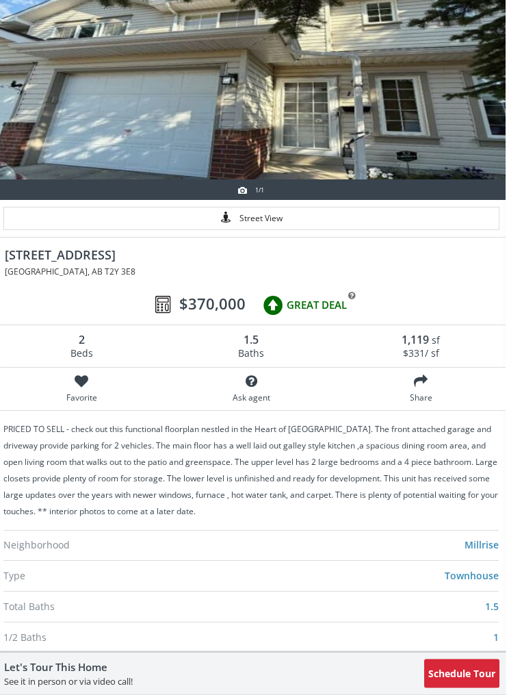
scroll to position [0, 1]
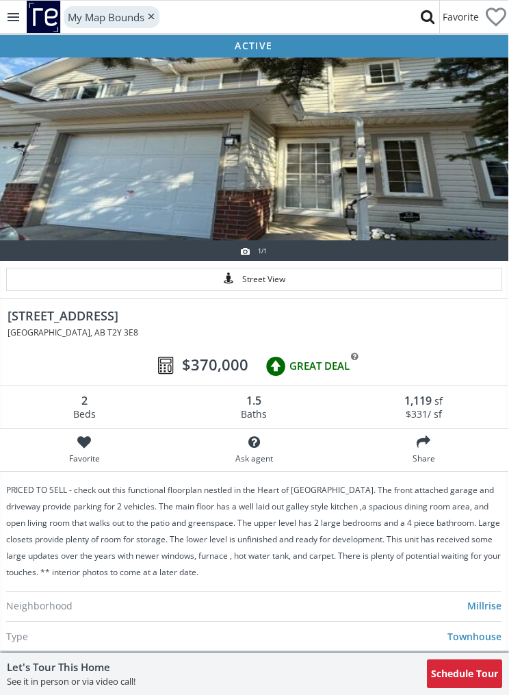
click at [428, 179] on div at bounding box center [253, 147] width 509 height 185
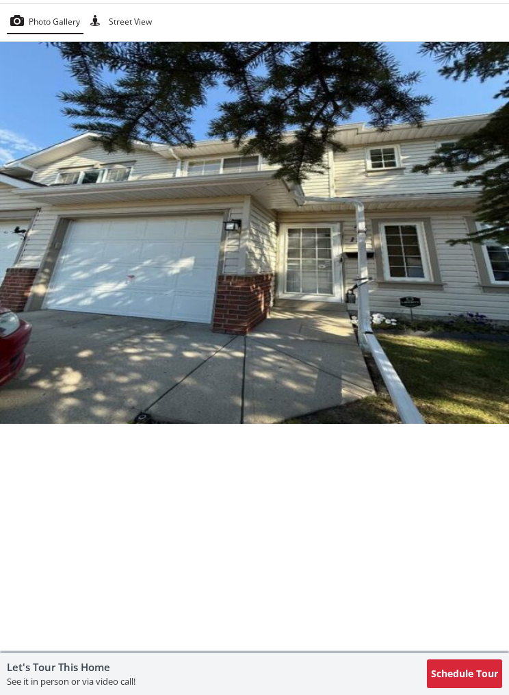
scroll to position [0, 0]
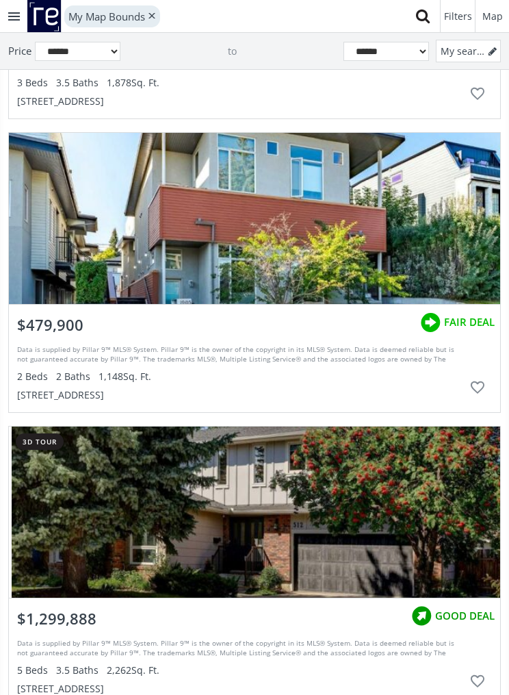
scroll to position [56097, 0]
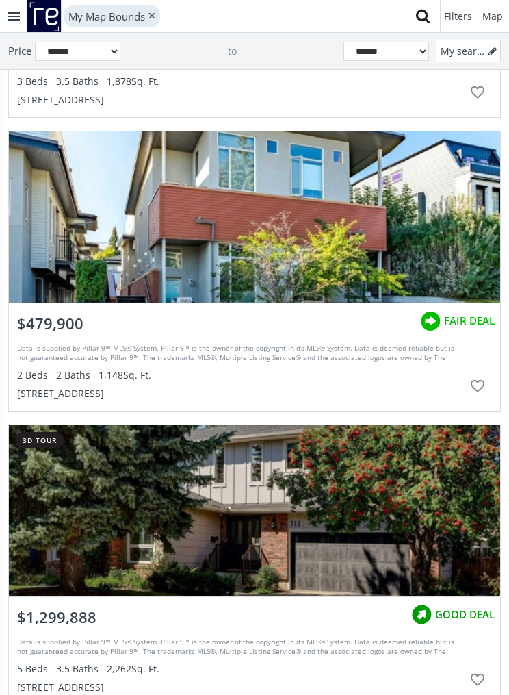
click at [377, 237] on div "grid" at bounding box center [254, 216] width 491 height 171
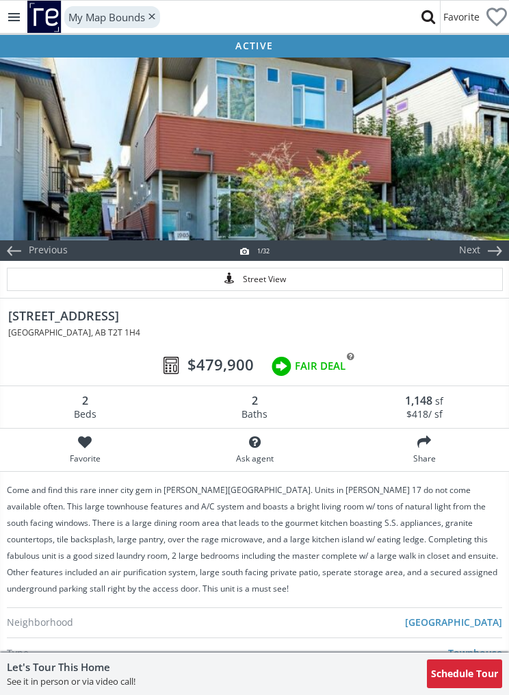
click at [449, 186] on div at bounding box center [254, 147] width 509 height 185
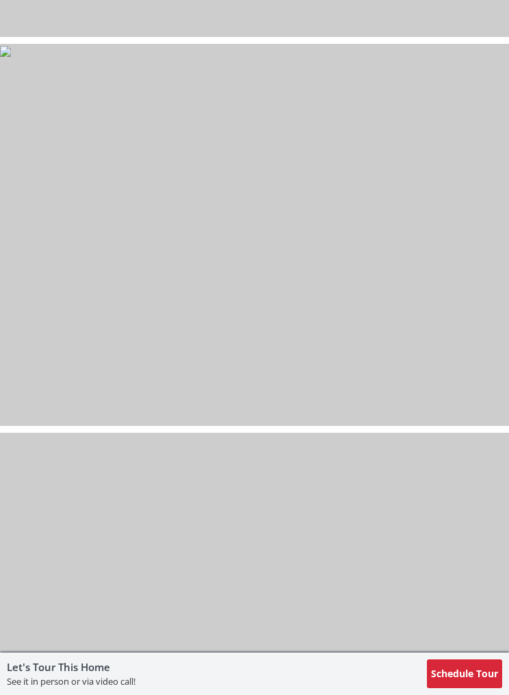
scroll to position [11351, 0]
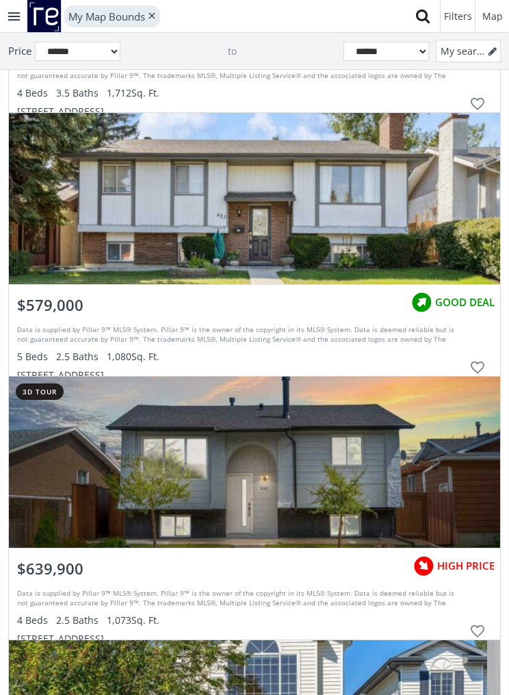
scroll to position [62149, 0]
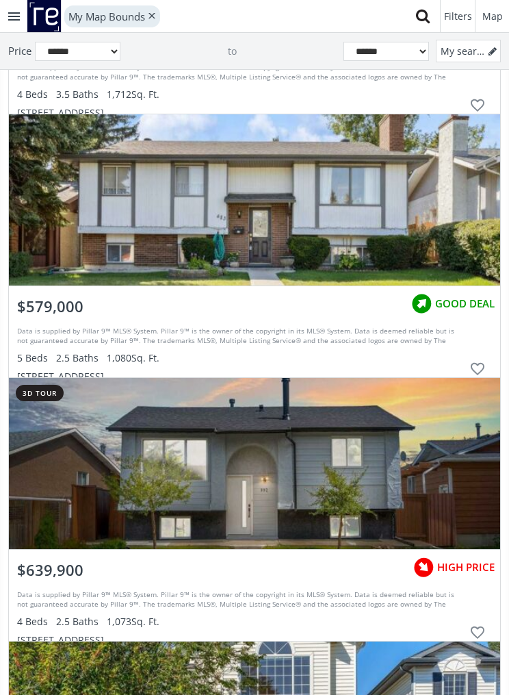
click at [404, 225] on div "grid" at bounding box center [254, 199] width 491 height 171
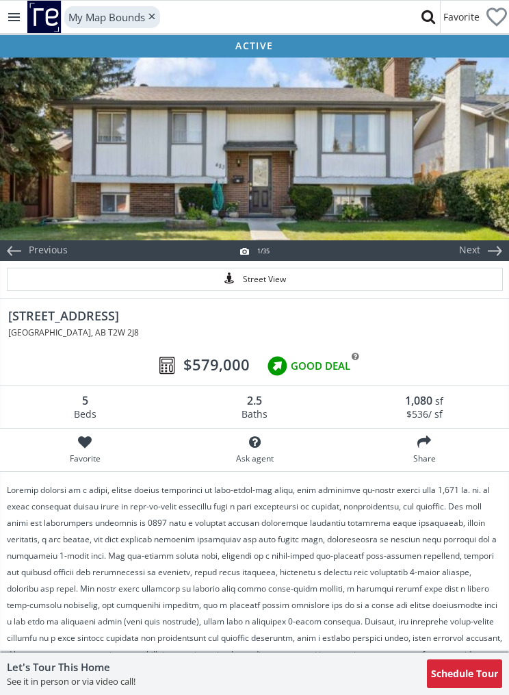
click at [439, 182] on div at bounding box center [254, 147] width 509 height 185
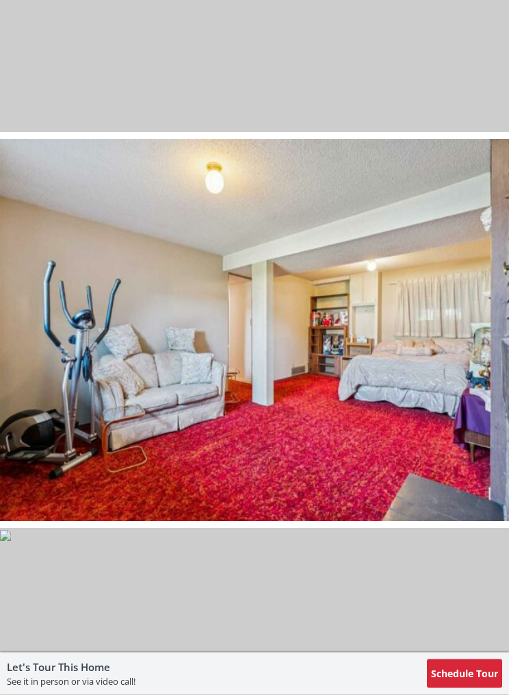
scroll to position [9649, 0]
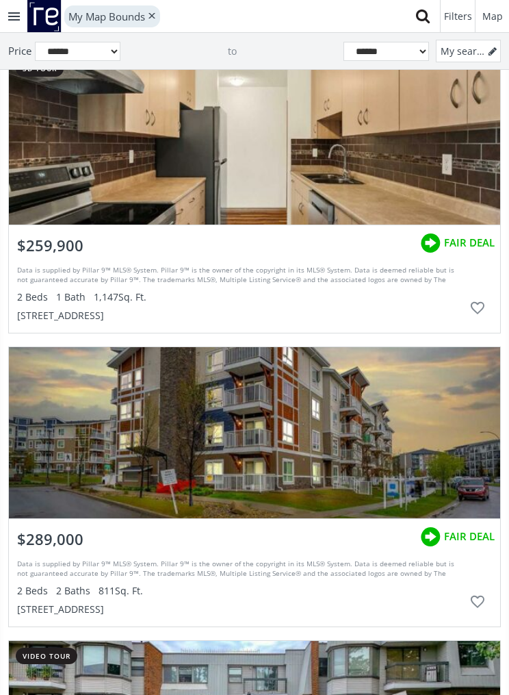
scroll to position [65874, 0]
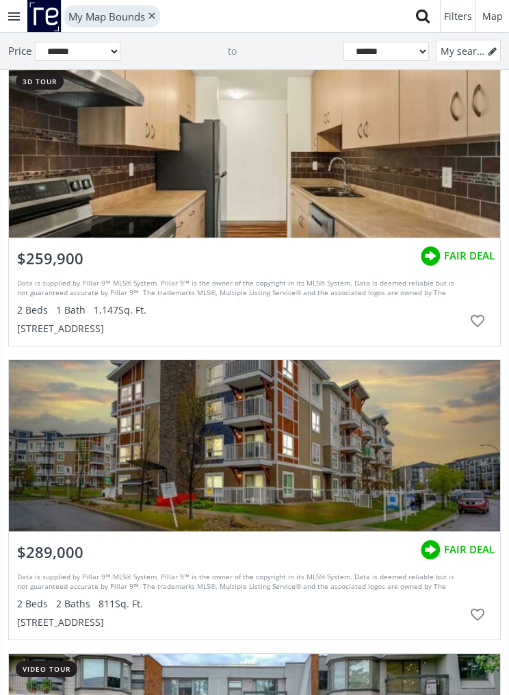
click at [372, 175] on div "grid" at bounding box center [254, 151] width 491 height 171
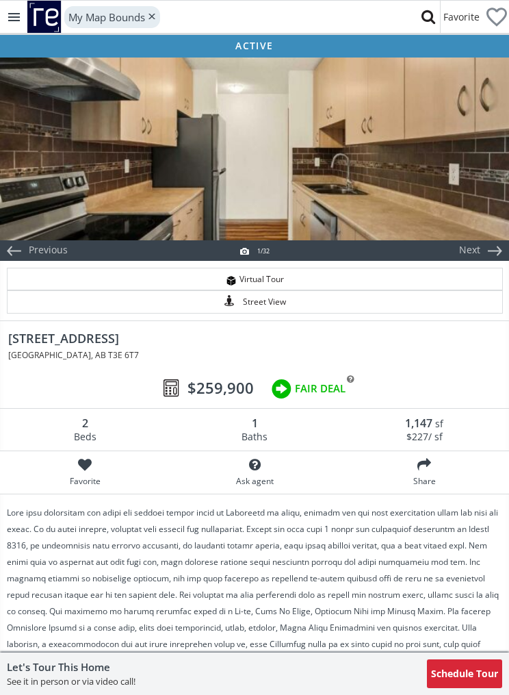
click at [434, 159] on div at bounding box center [254, 147] width 509 height 185
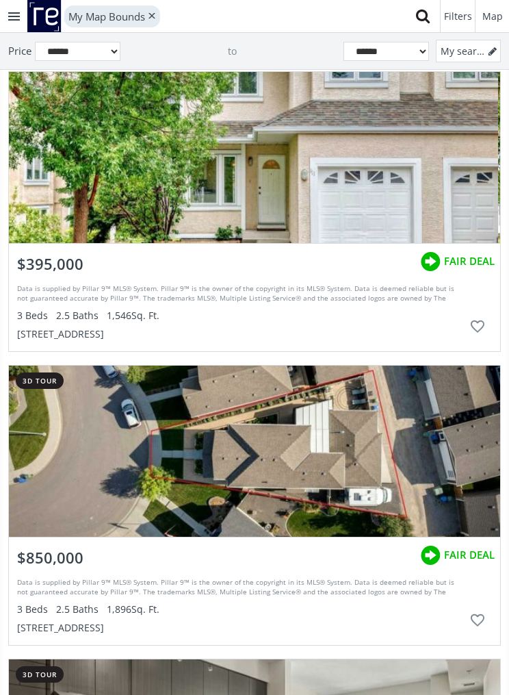
scroll to position [66808, 0]
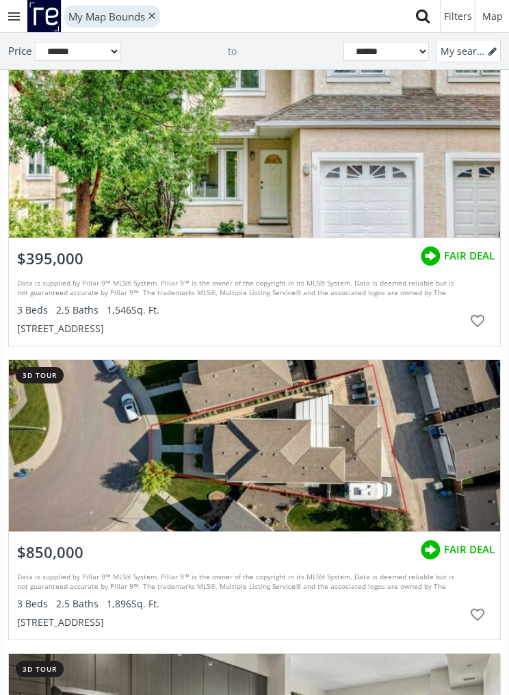
click at [393, 166] on div "grid" at bounding box center [254, 151] width 491 height 171
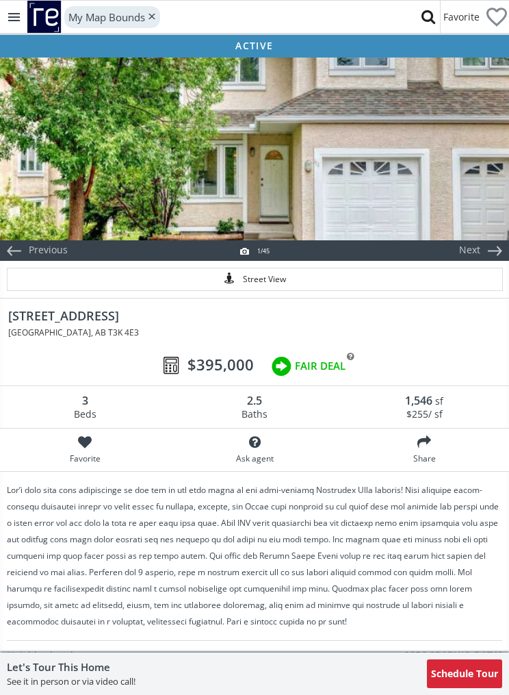
click at [404, 162] on div at bounding box center [254, 147] width 509 height 185
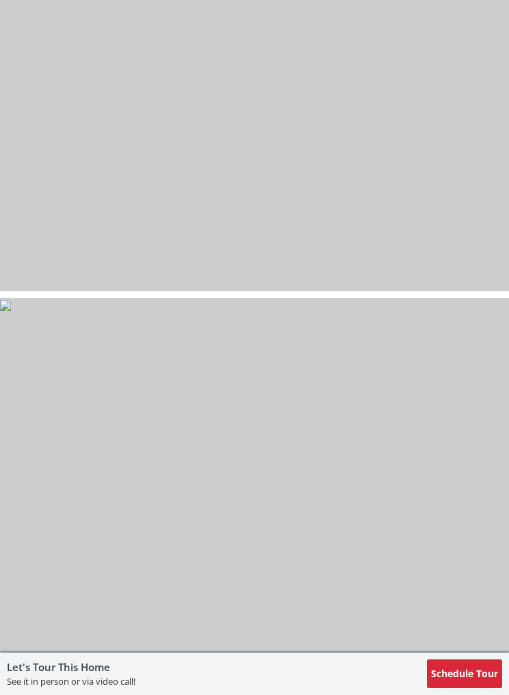
scroll to position [7548, 0]
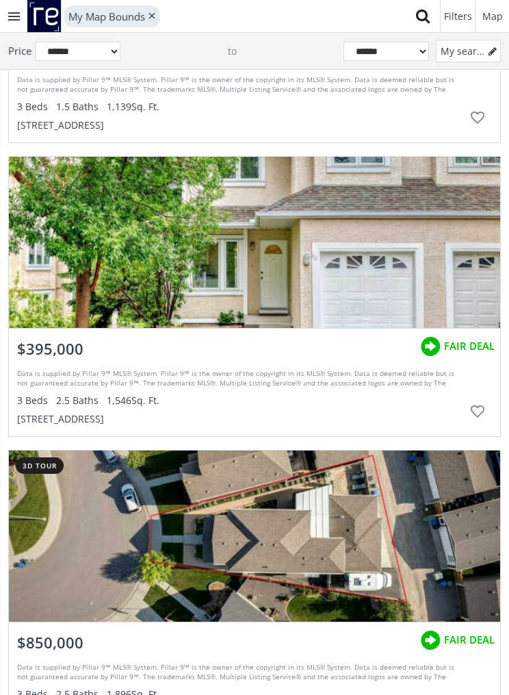
scroll to position [66822, 0]
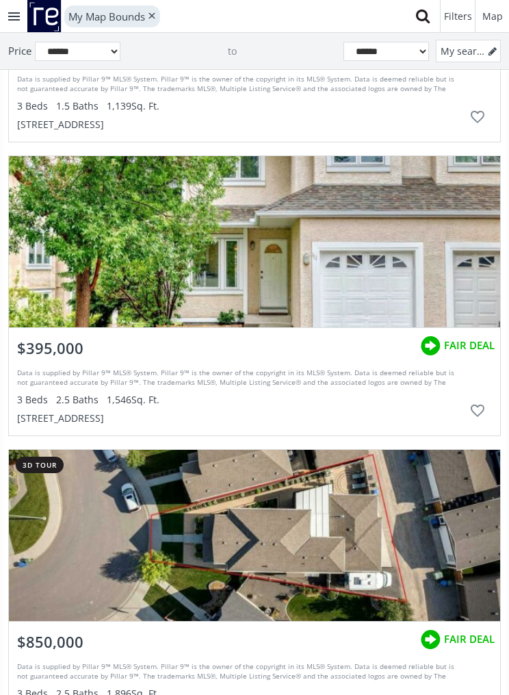
click at [159, 419] on div "388 Sandarac Drive NW #111, Calgary, AB T3K 4E3" at bounding box center [240, 419] width 446 height 14
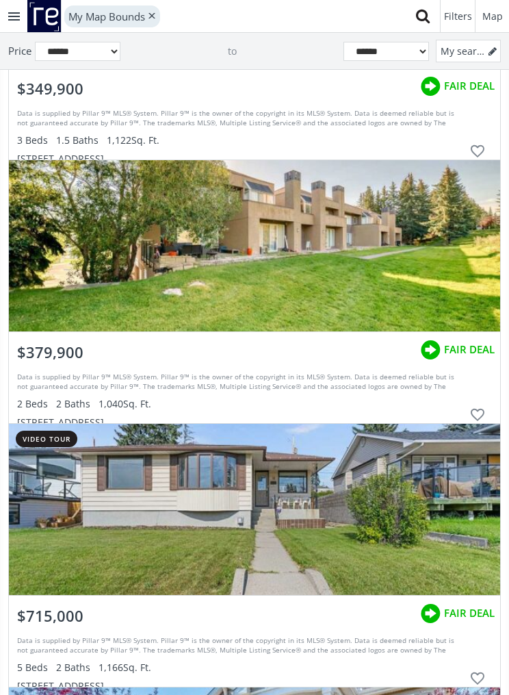
scroll to position [71960, 0]
click at [451, 268] on div "grid" at bounding box center [254, 246] width 491 height 171
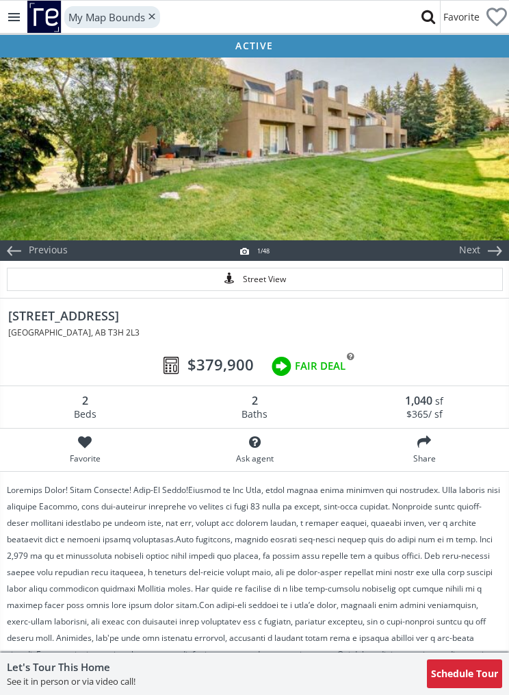
click at [475, 192] on div at bounding box center [254, 147] width 509 height 185
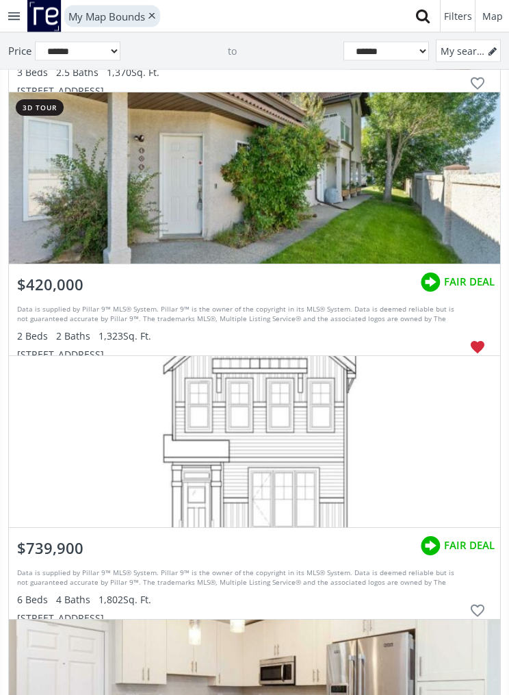
scroll to position [77096, 0]
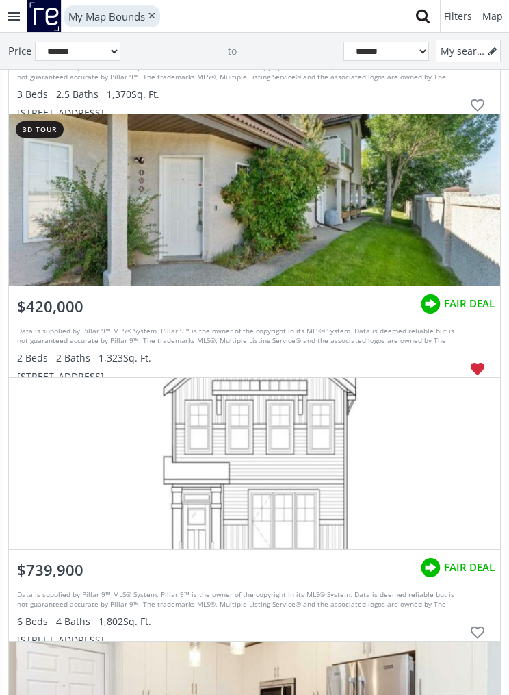
click at [338, 242] on div "grid" at bounding box center [254, 199] width 491 height 171
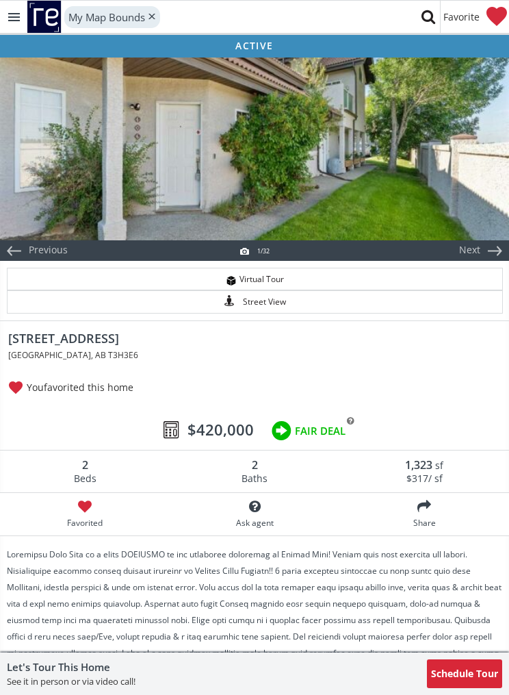
click at [372, 196] on div at bounding box center [254, 147] width 509 height 185
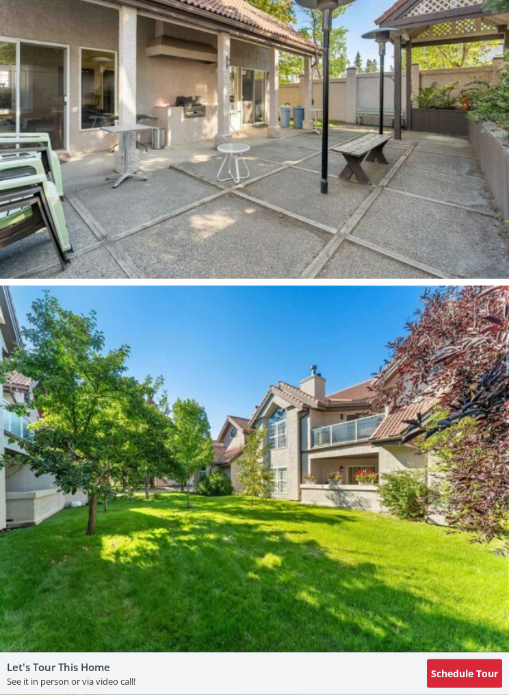
scroll to position [10274, 0]
